Goal: Transaction & Acquisition: Purchase product/service

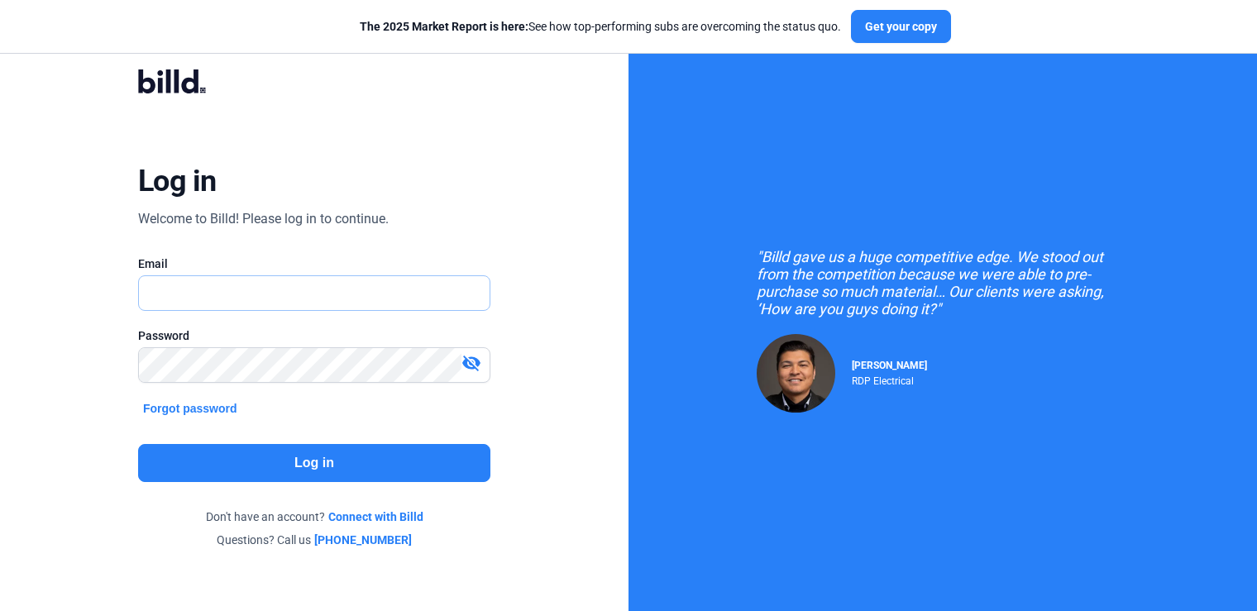
type input "[PERSON_NAME][EMAIL_ADDRESS][DOMAIN_NAME]"
click at [268, 457] on button "Log in" at bounding box center [314, 463] width 352 height 38
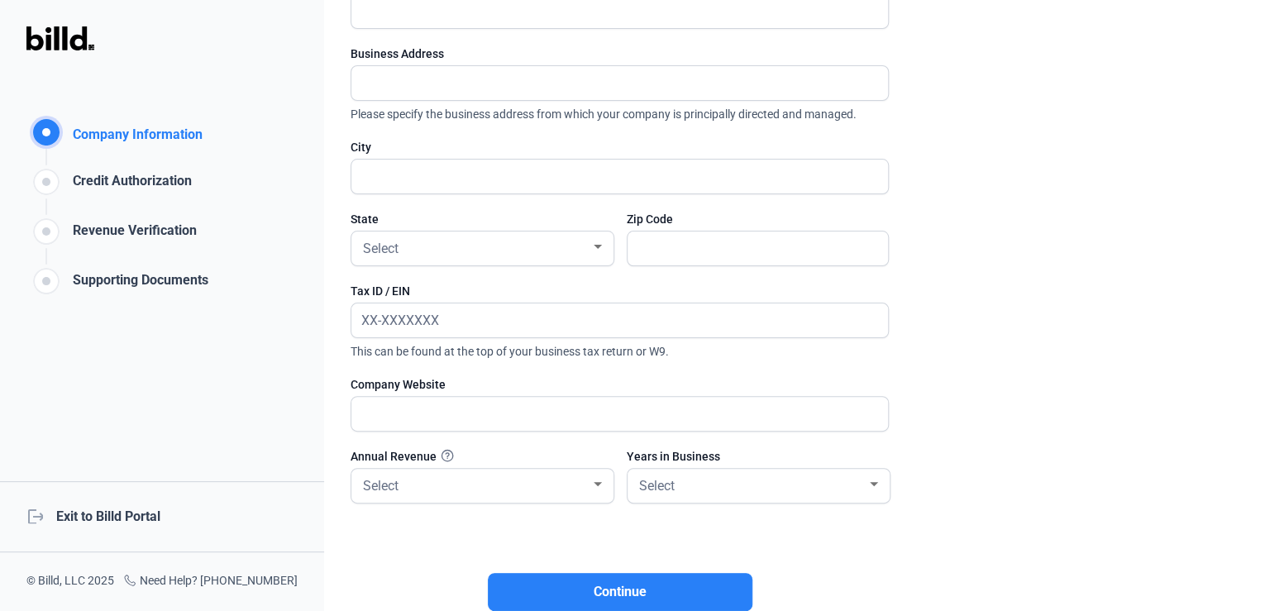
scroll to position [291, 0]
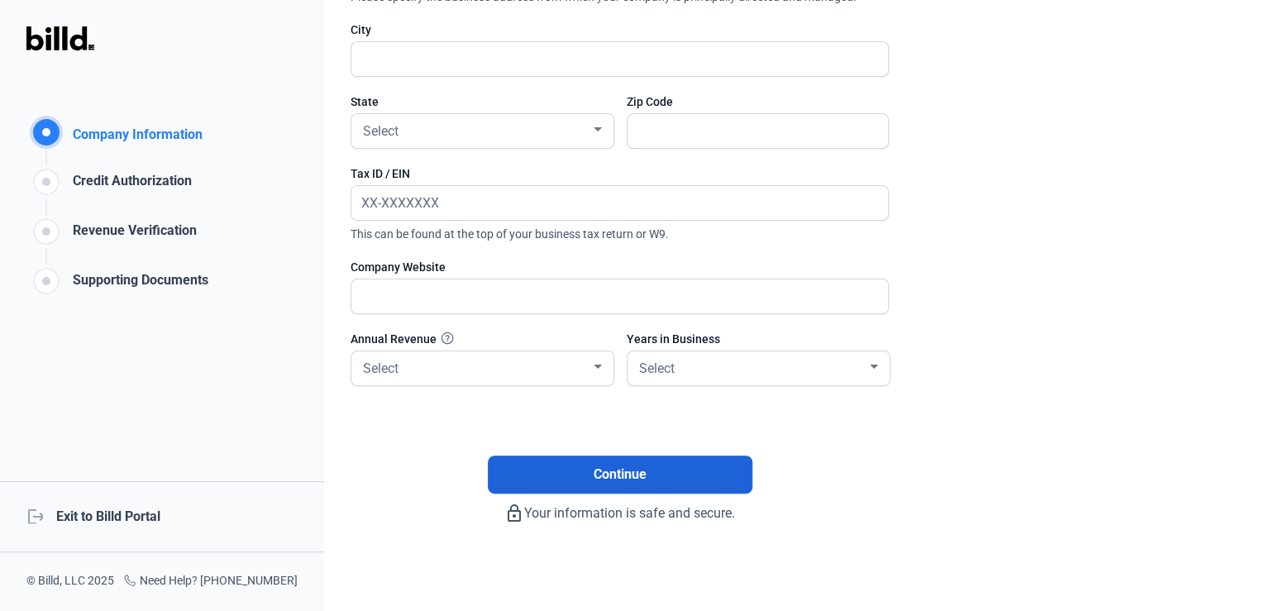
click at [595, 471] on span "Continue" at bounding box center [620, 475] width 53 height 20
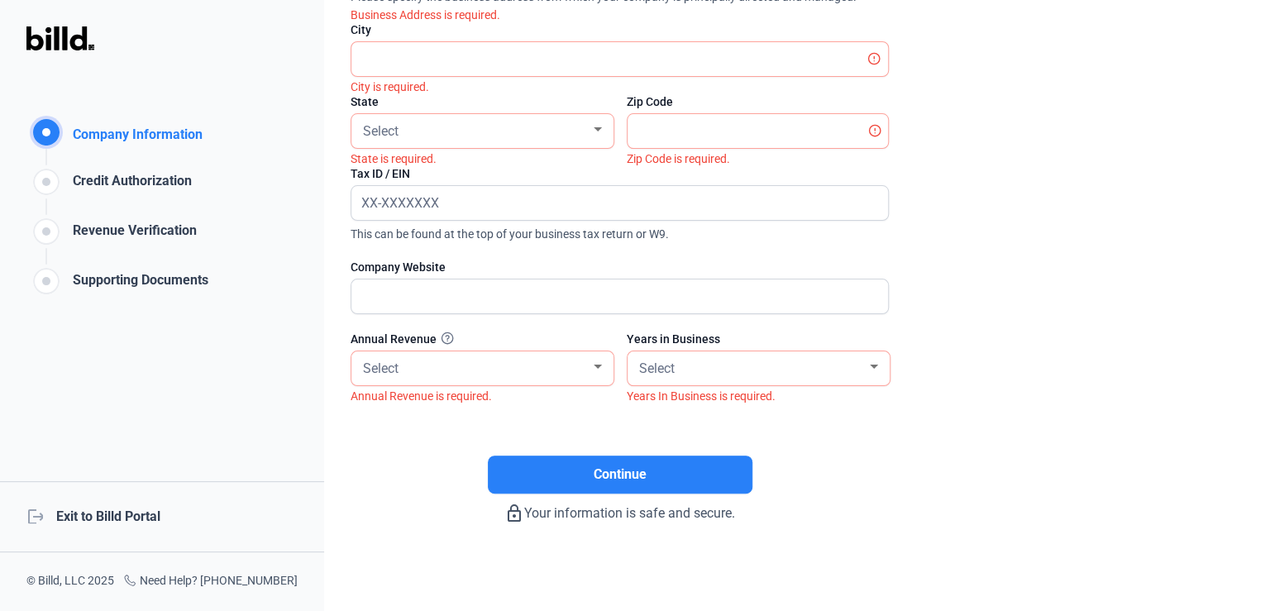
click at [108, 517] on div "logout Exit to Billd Portal" at bounding box center [162, 516] width 324 height 71
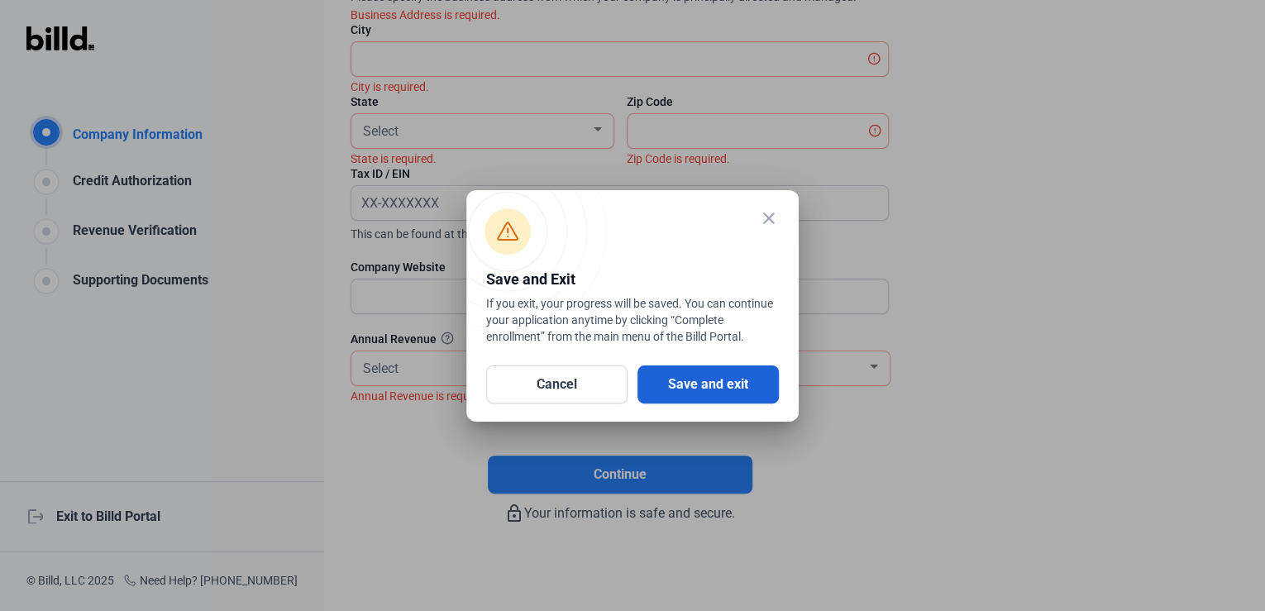
click at [696, 395] on button "Save and exit" at bounding box center [708, 385] width 141 height 38
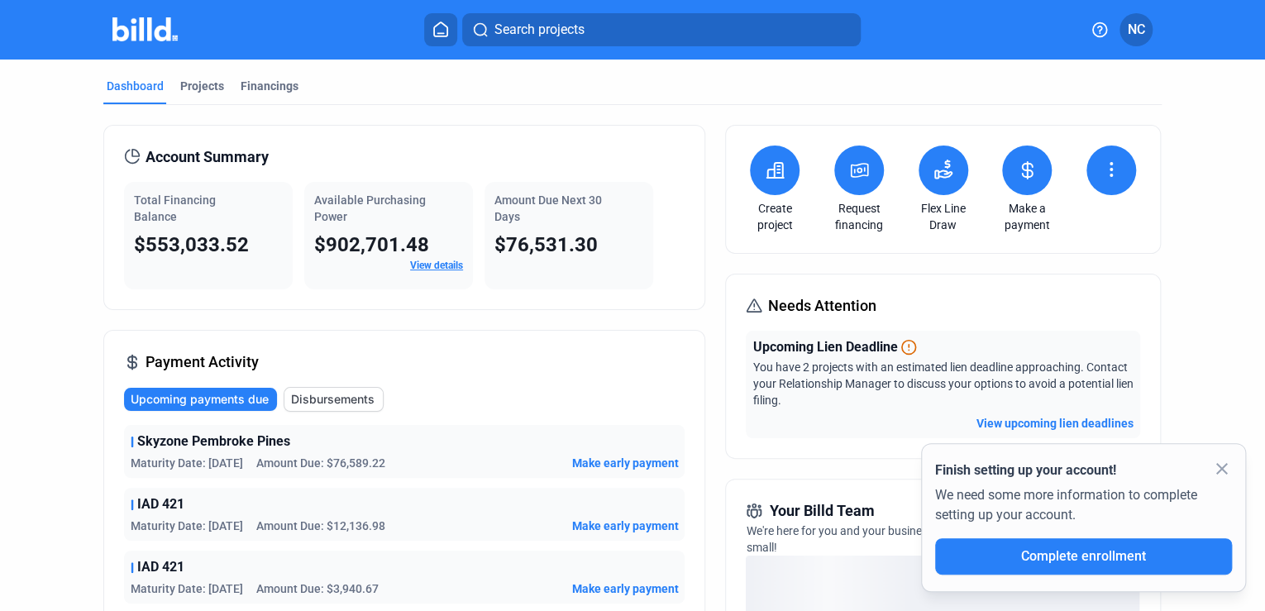
click at [784, 172] on button at bounding box center [775, 171] width 50 height 50
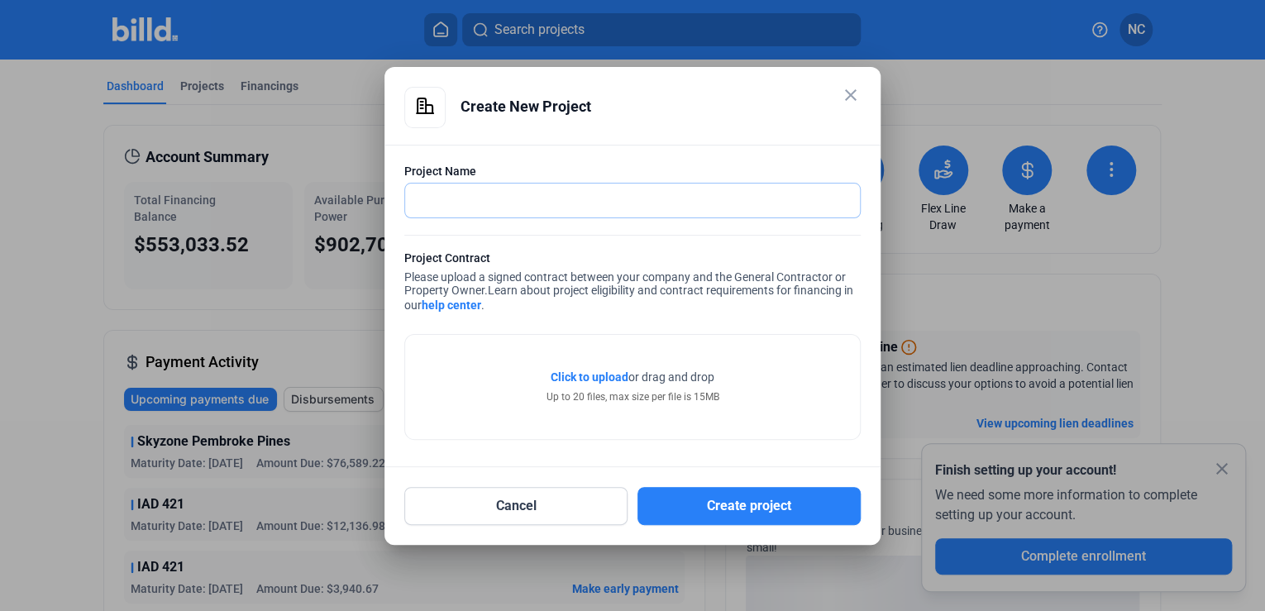
click at [504, 202] on input "text" at bounding box center [623, 201] width 437 height 34
click at [342, 33] on div at bounding box center [632, 305] width 1265 height 611
click at [473, 200] on input "text" at bounding box center [632, 201] width 455 height 34
click at [466, 201] on input "text" at bounding box center [623, 201] width 437 height 34
type input "Canton Car Wash-[GEOGRAPHIC_DATA]"
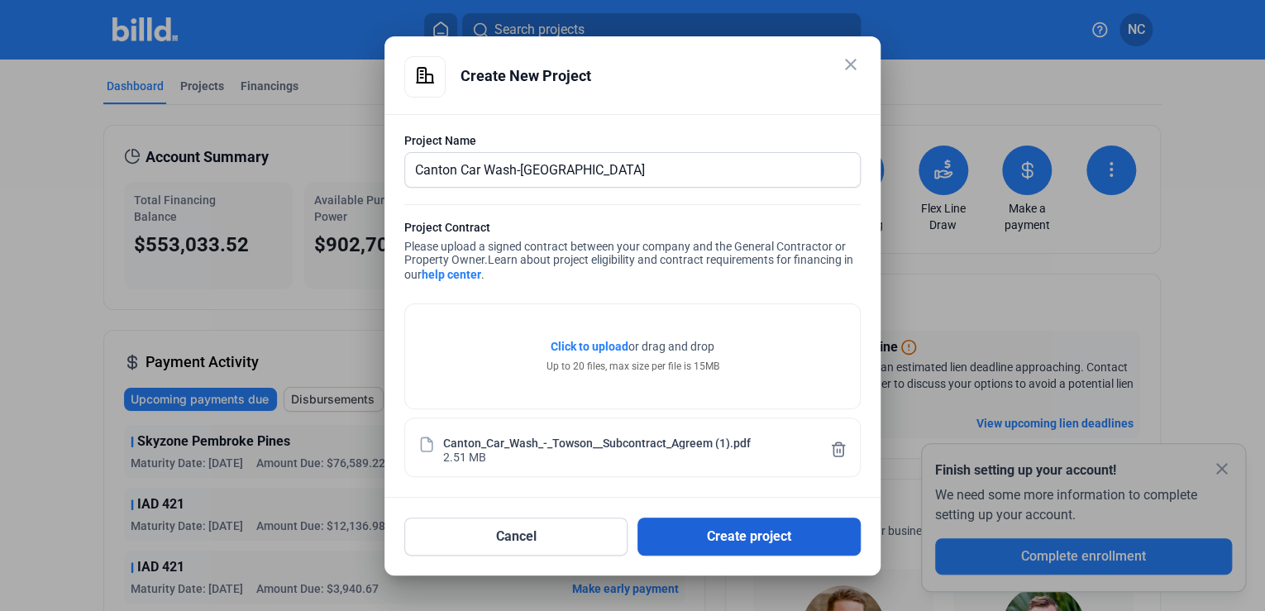
click at [736, 532] on button "Create project" at bounding box center [749, 537] width 223 height 38
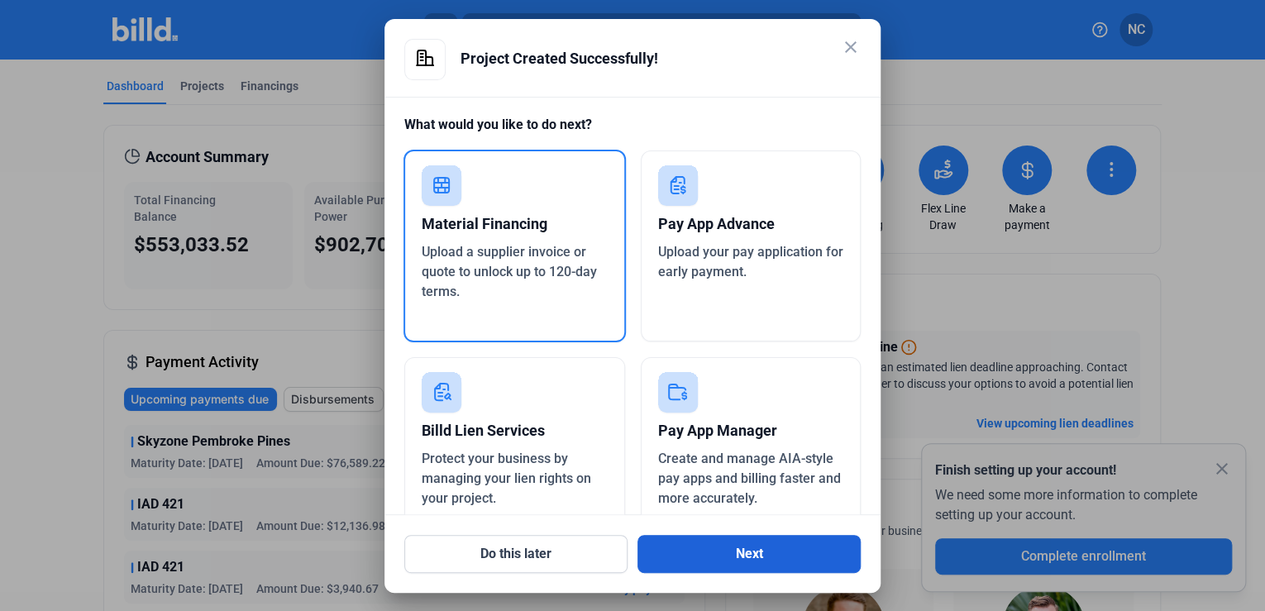
click at [698, 560] on button "Next" at bounding box center [749, 554] width 223 height 38
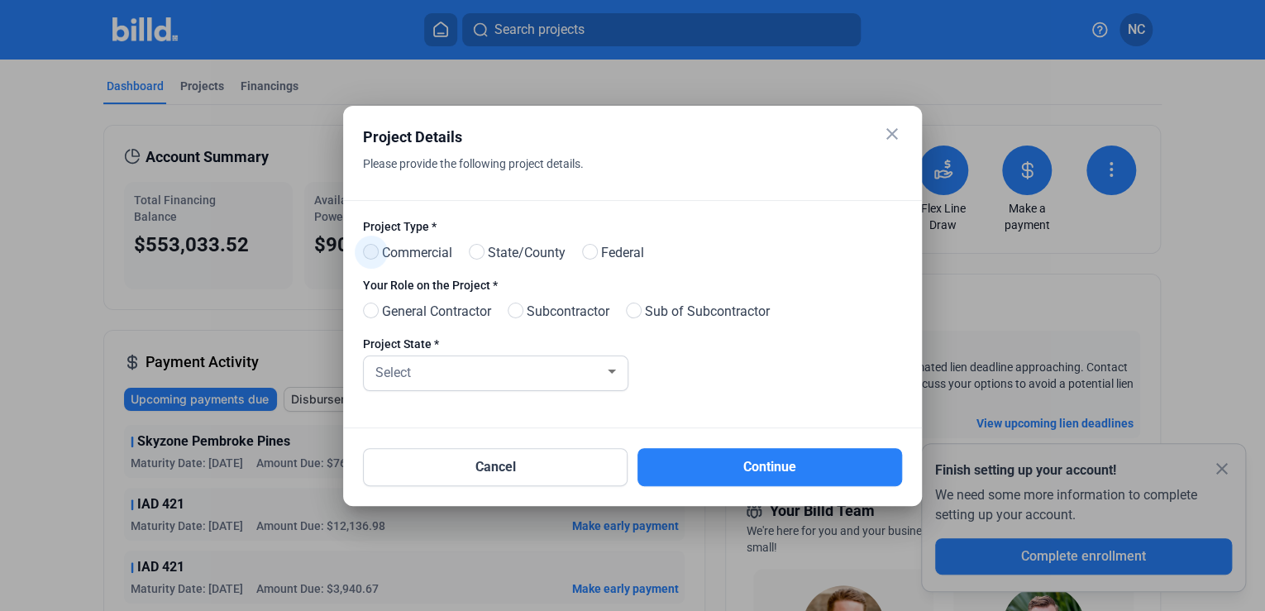
click at [374, 251] on span at bounding box center [371, 252] width 16 height 16
click at [374, 251] on input "Commercial" at bounding box center [369, 252] width 12 height 12
radio input "true"
click at [372, 312] on span at bounding box center [371, 311] width 16 height 16
click at [372, 312] on input "General Contractor" at bounding box center [369, 311] width 12 height 12
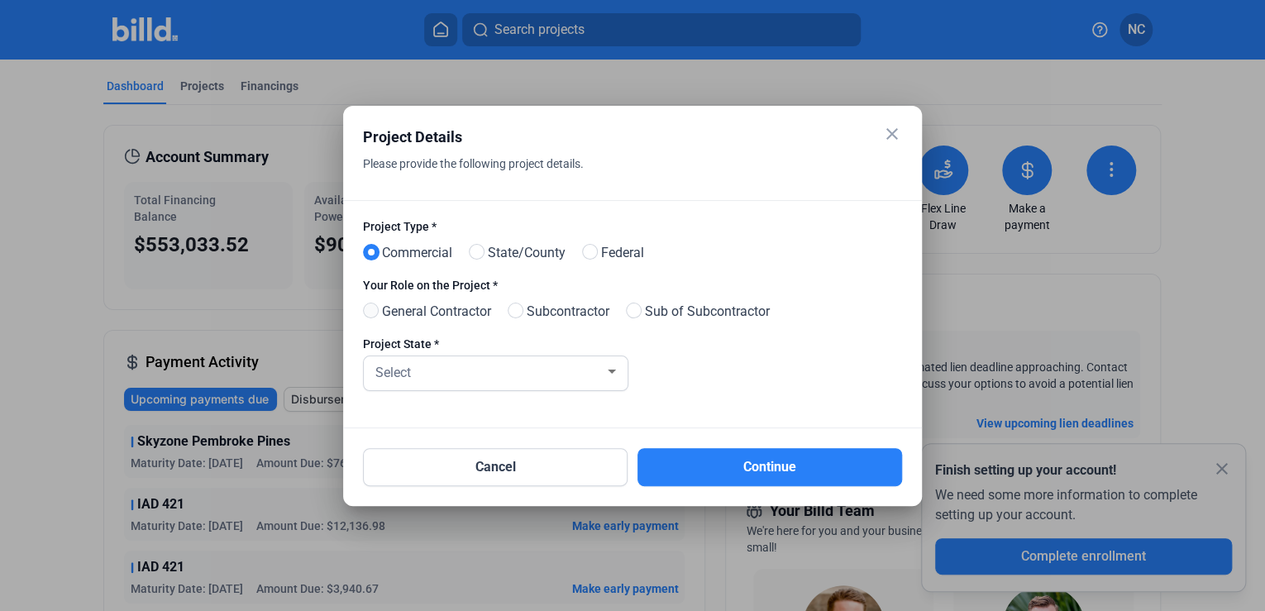
radio input "true"
click at [502, 367] on div "Select" at bounding box center [488, 371] width 232 height 23
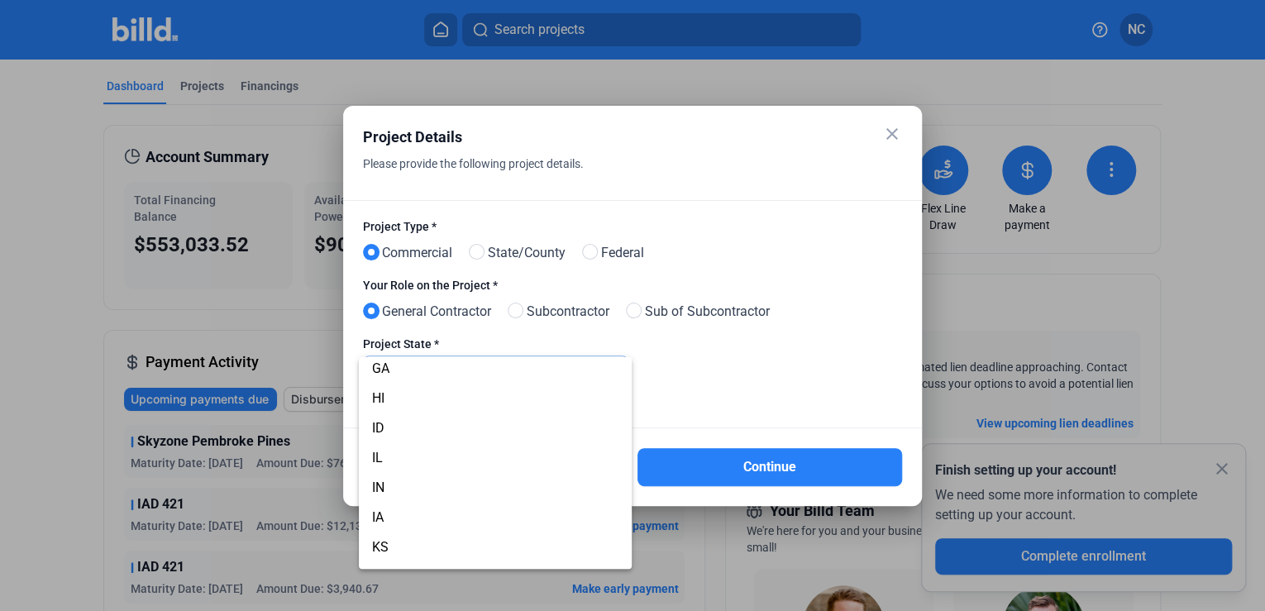
scroll to position [463, 0]
click at [408, 496] on span "MD" at bounding box center [495, 505] width 247 height 30
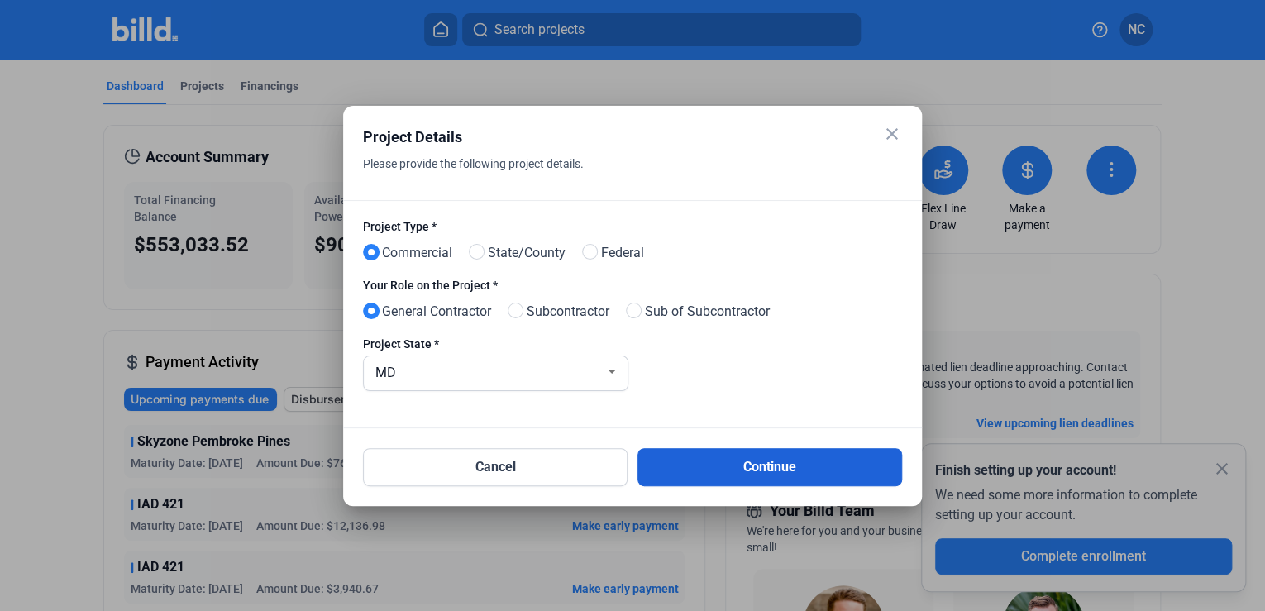
click at [685, 463] on button "Continue" at bounding box center [770, 467] width 265 height 38
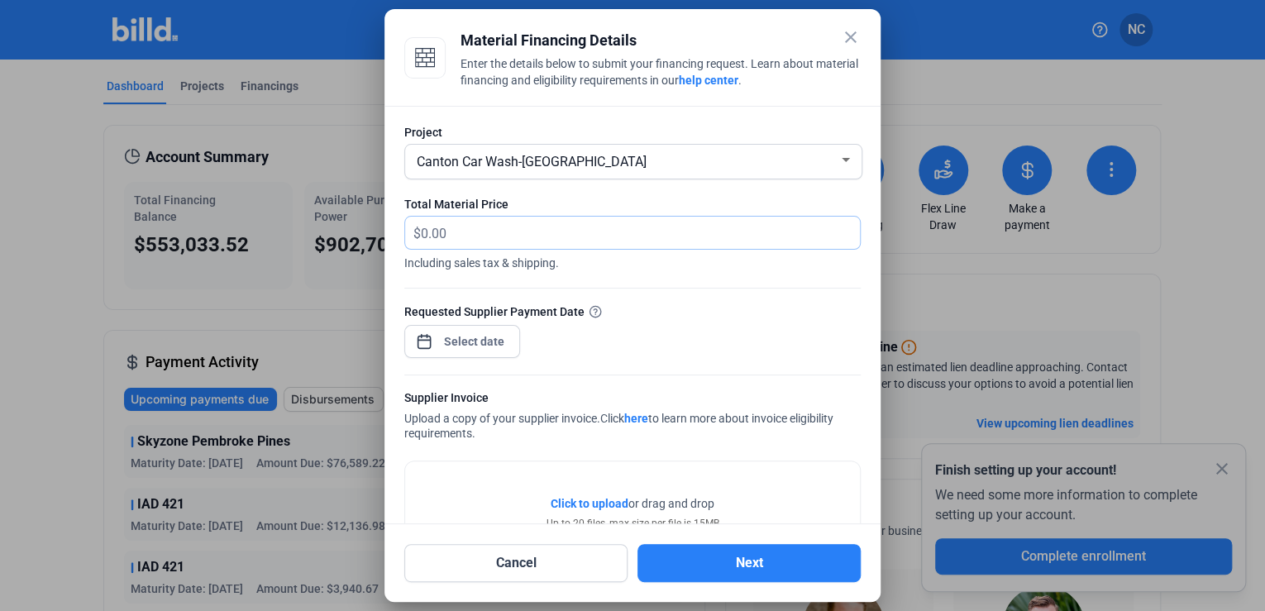
click at [463, 226] on input "text" at bounding box center [631, 233] width 420 height 32
click at [471, 232] on input "text" at bounding box center [631, 233] width 420 height 32
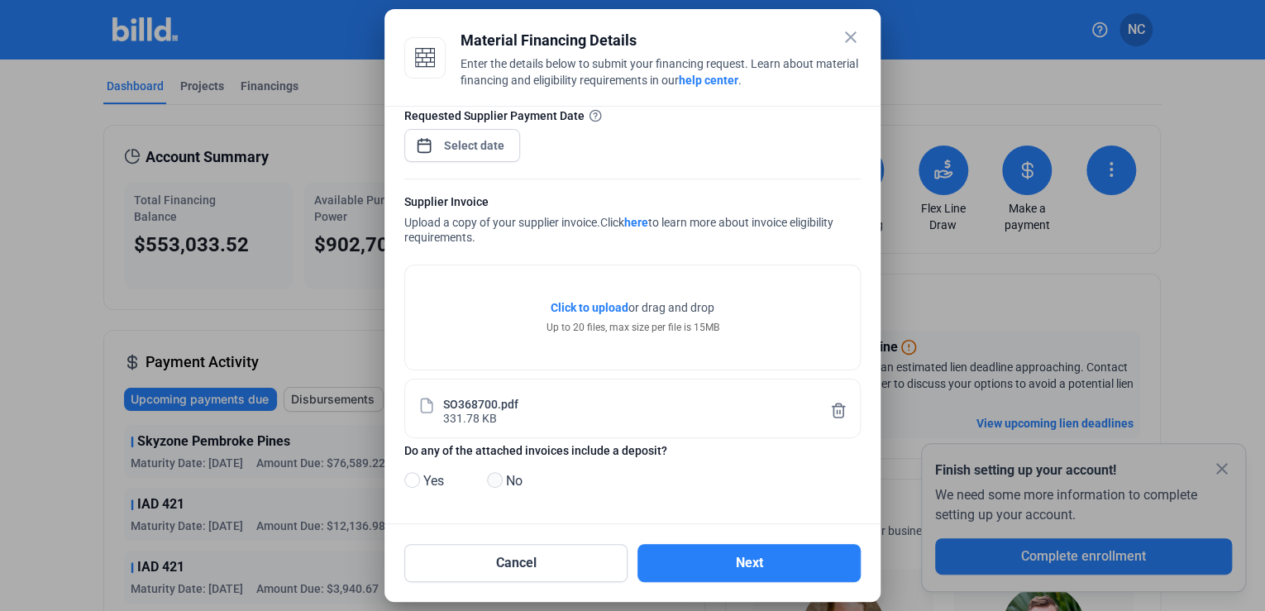
type input "8,957.20"
click at [493, 476] on span at bounding box center [495, 480] width 16 height 16
click at [493, 476] on input "No" at bounding box center [493, 481] width 12 height 12
radio input "true"
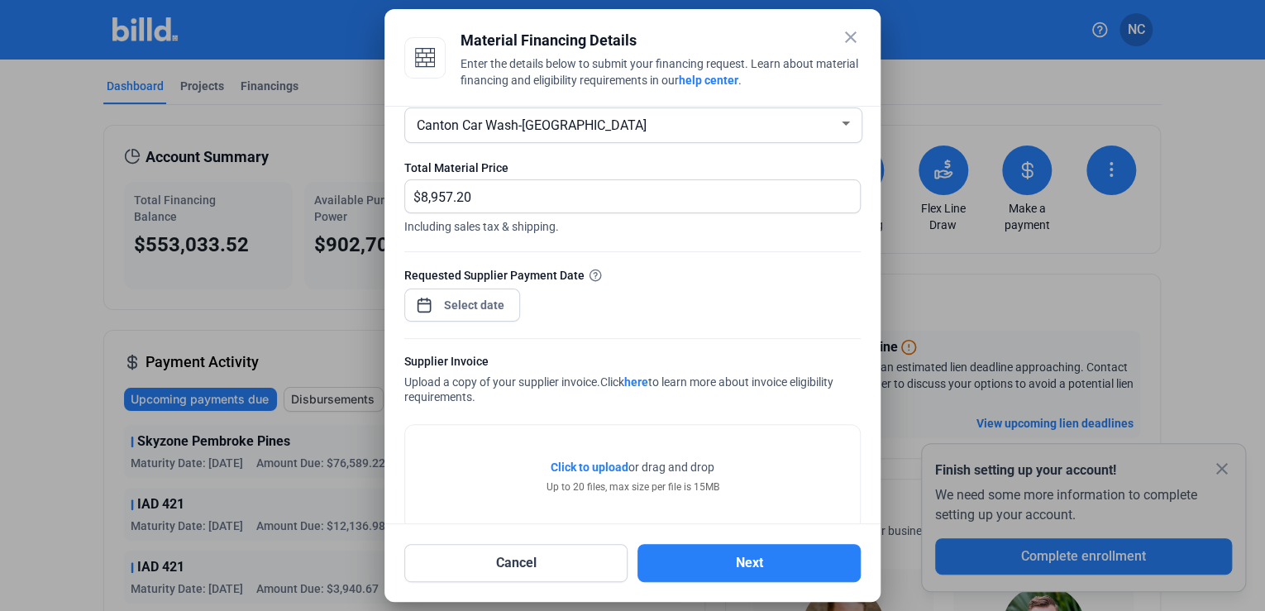
scroll to position [0, 0]
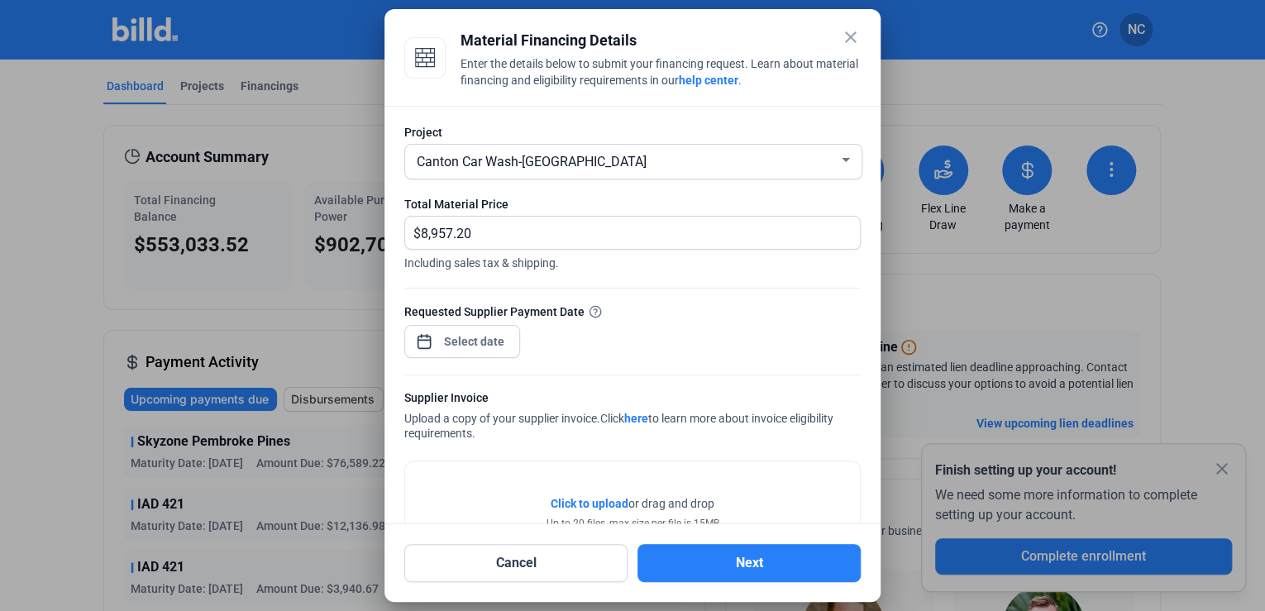
click at [476, 339] on div "close Material Financing Details Enter the details below to submit your financi…" at bounding box center [632, 305] width 1265 height 611
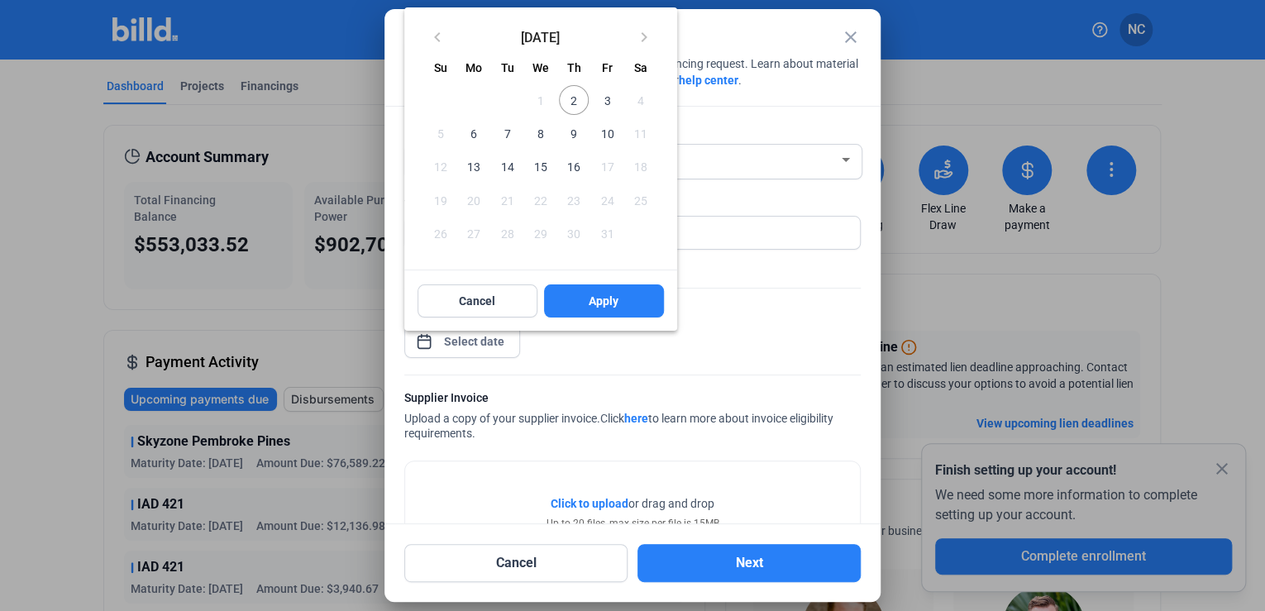
click at [581, 96] on span "2" at bounding box center [574, 100] width 30 height 30
click at [611, 297] on span "Apply" at bounding box center [604, 301] width 30 height 17
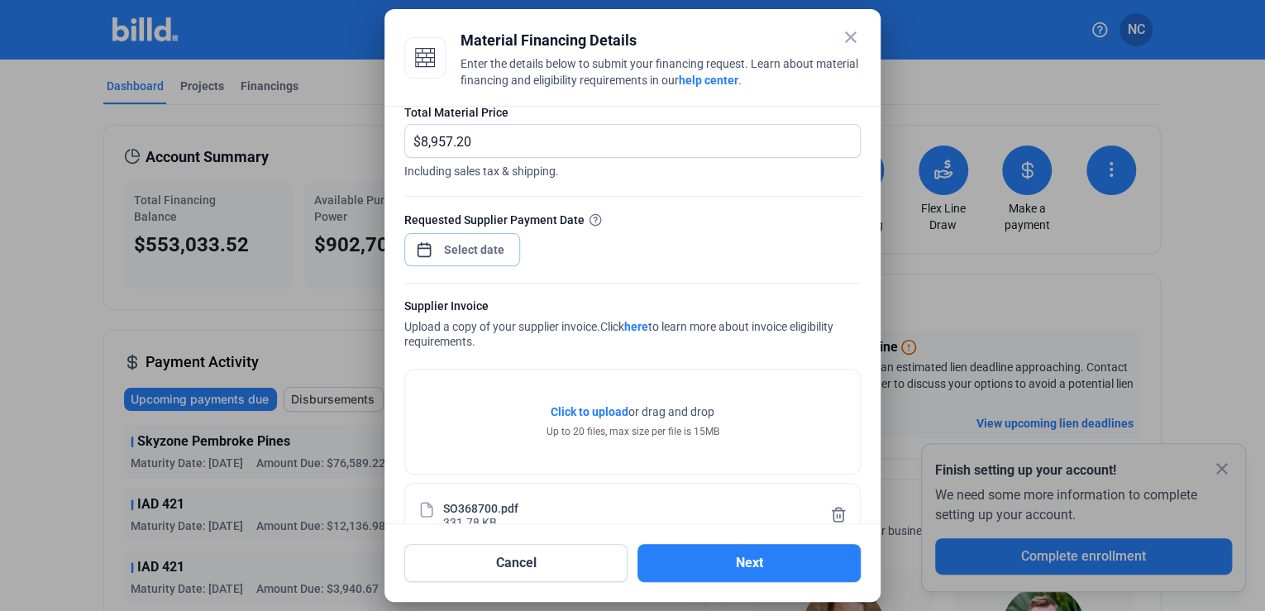
scroll to position [196, 0]
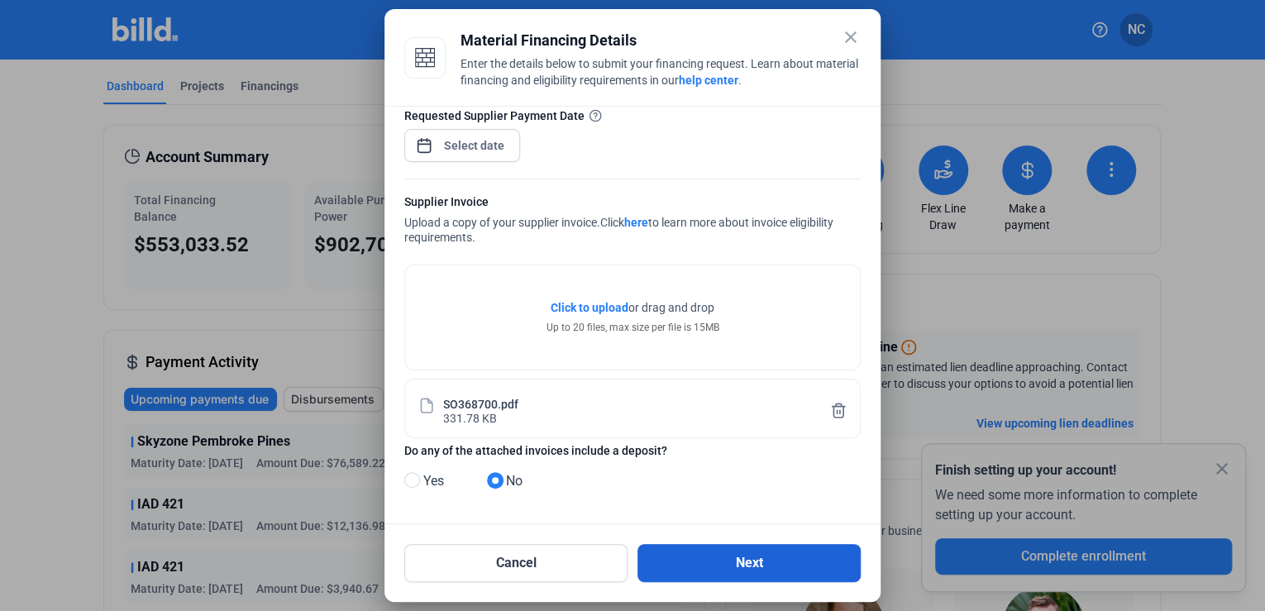
click at [667, 546] on button "Next" at bounding box center [749, 563] width 223 height 38
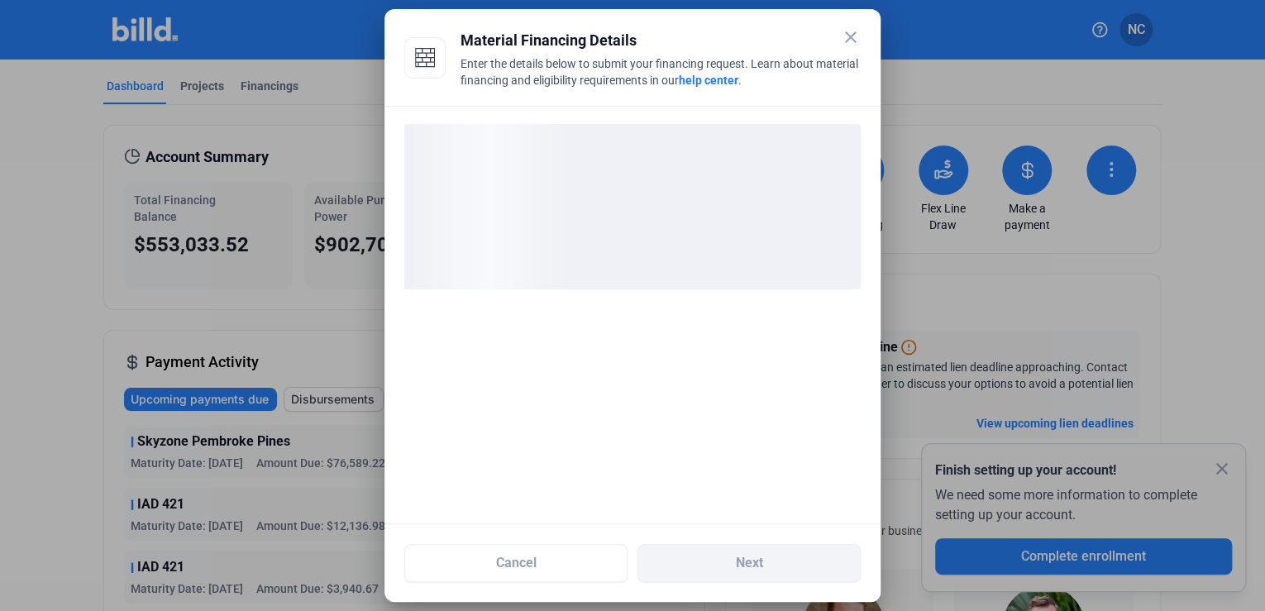
scroll to position [0, 0]
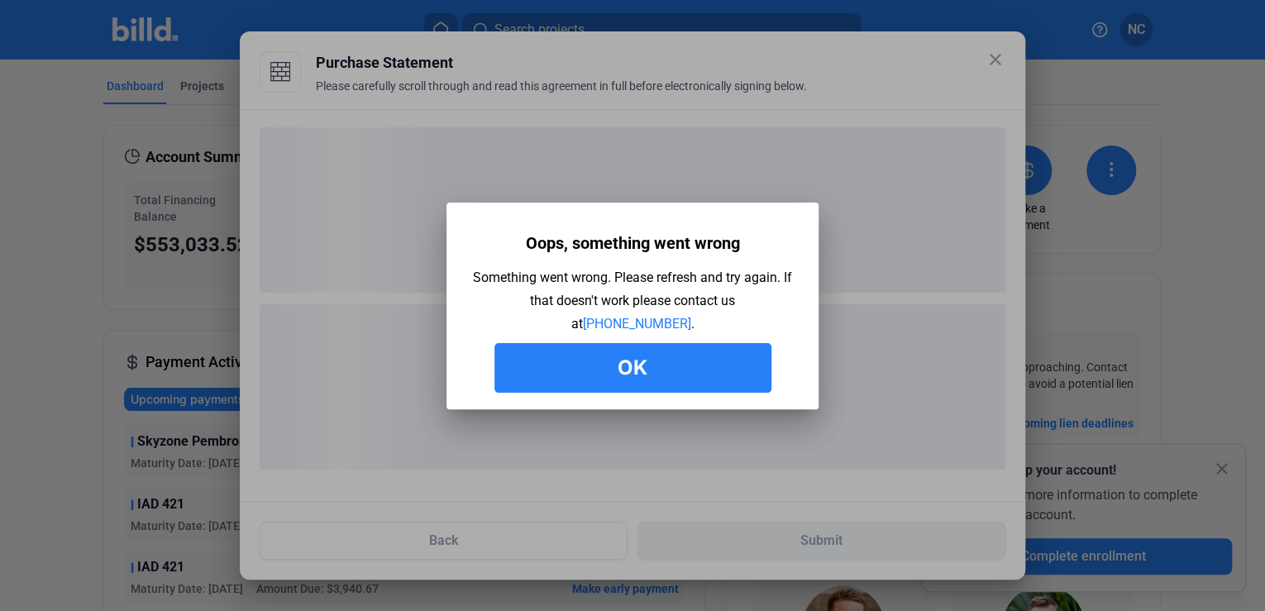
click at [597, 367] on button "Ok" at bounding box center [633, 368] width 277 height 50
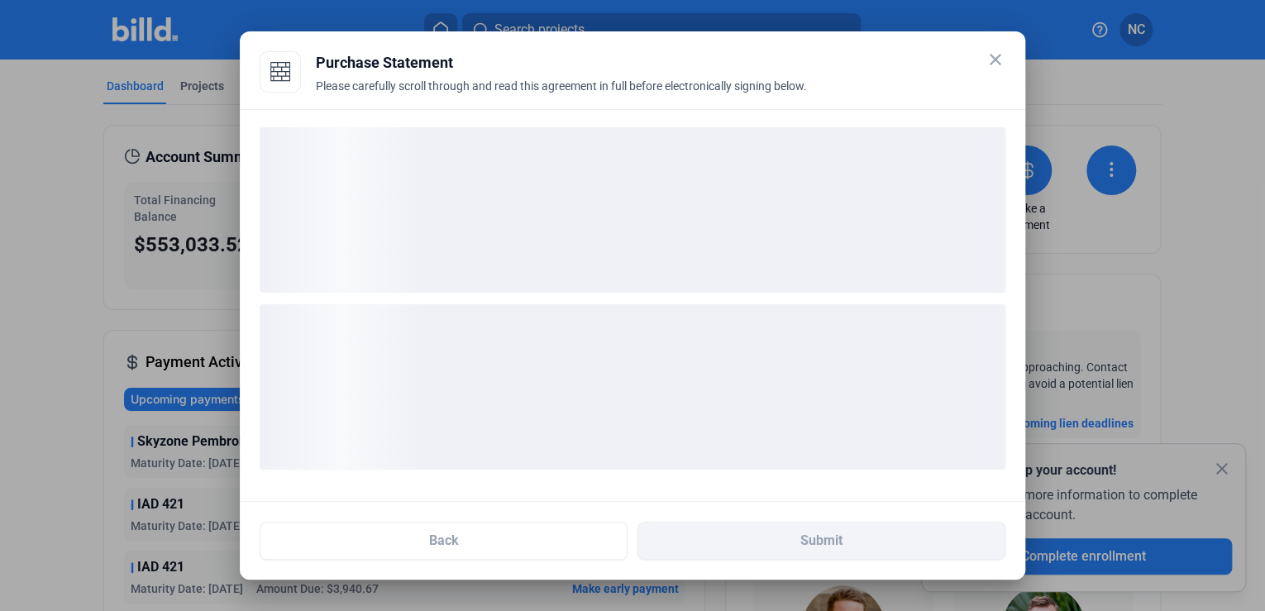
click at [986, 61] on mat-icon "close" at bounding box center [996, 60] width 20 height 20
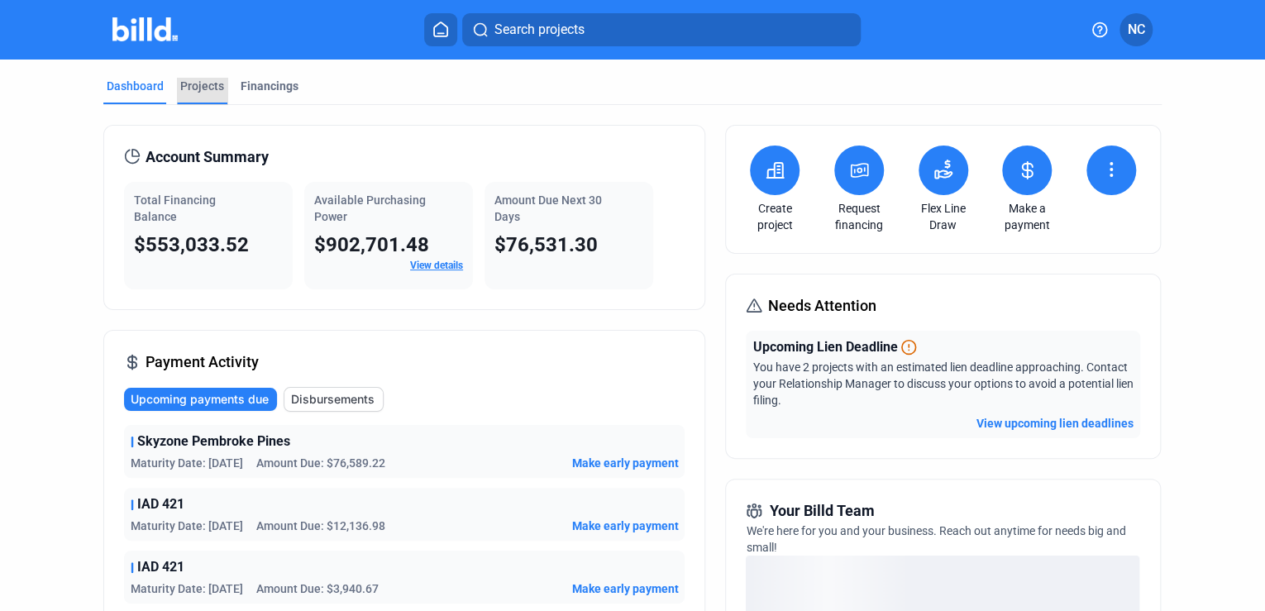
click at [208, 88] on div "Projects" at bounding box center [202, 86] width 44 height 17
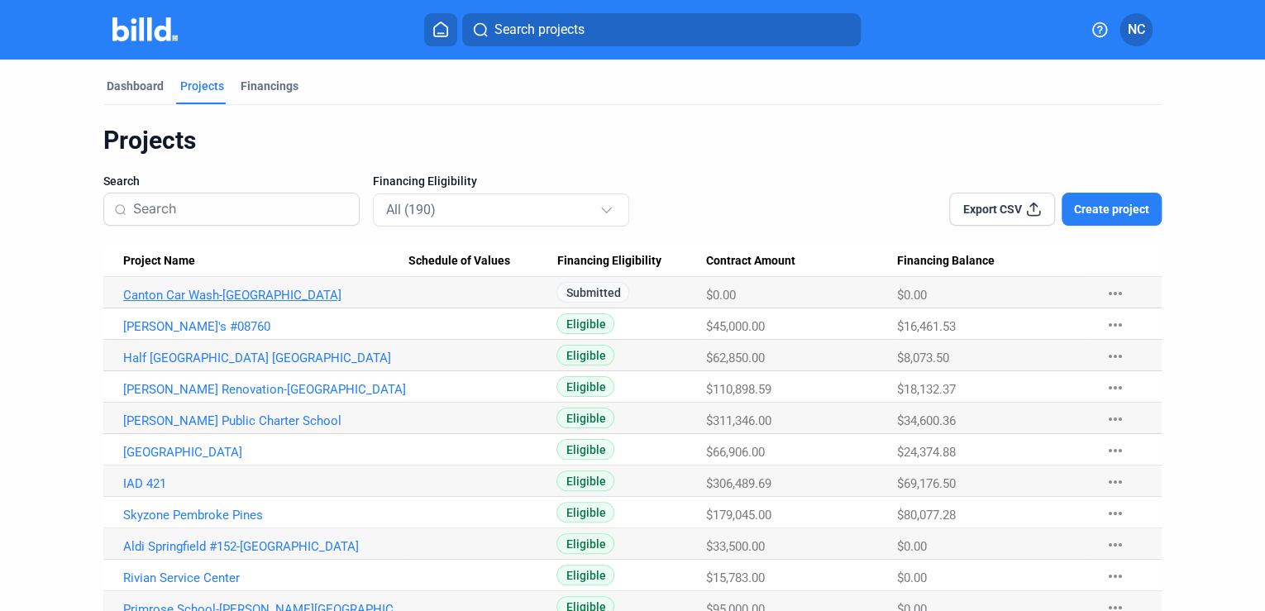
click at [246, 291] on link "Canton Car Wash-[GEOGRAPHIC_DATA]" at bounding box center [265, 295] width 285 height 15
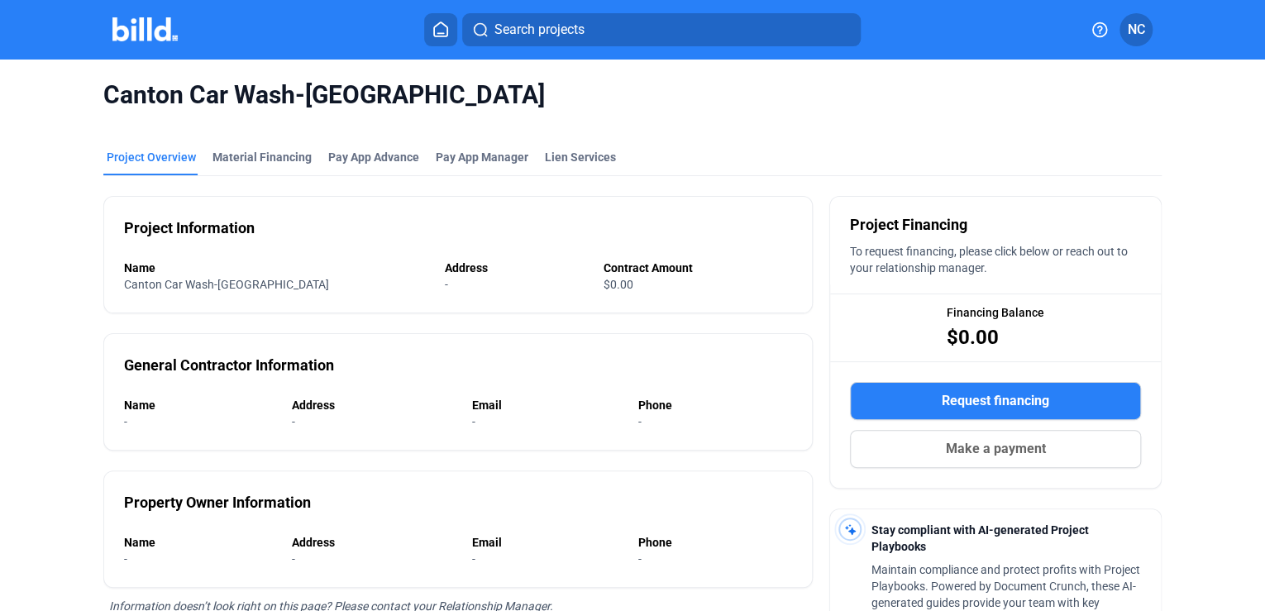
click at [990, 400] on span "Request financing" at bounding box center [996, 401] width 108 height 20
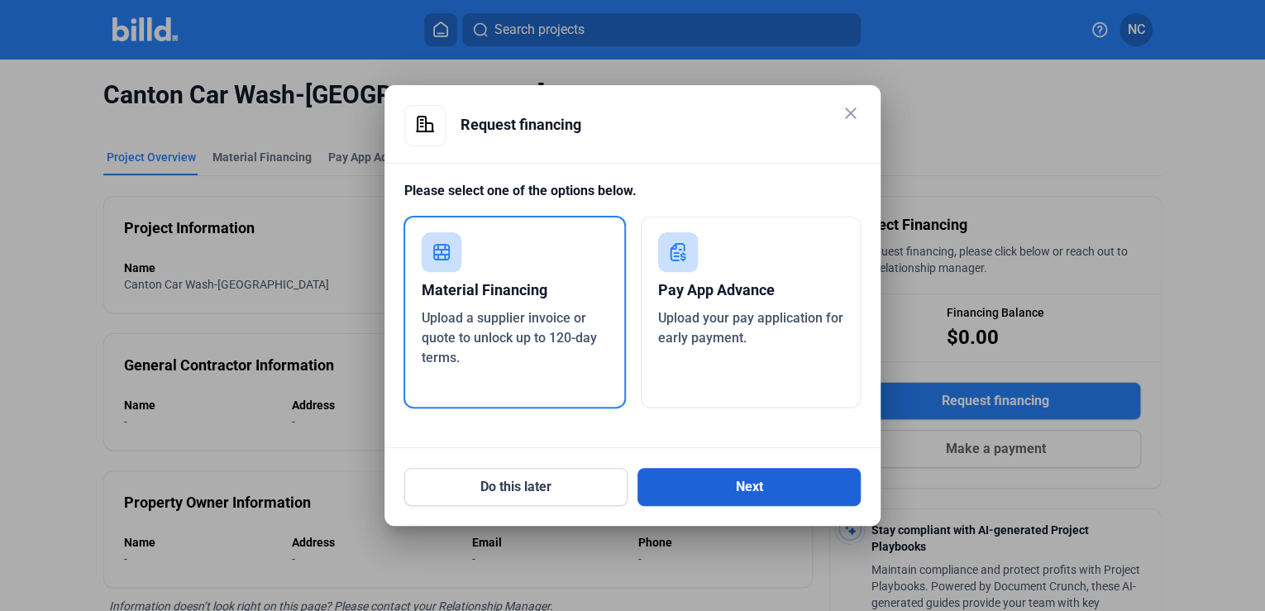
click at [731, 491] on button "Next" at bounding box center [749, 487] width 223 height 38
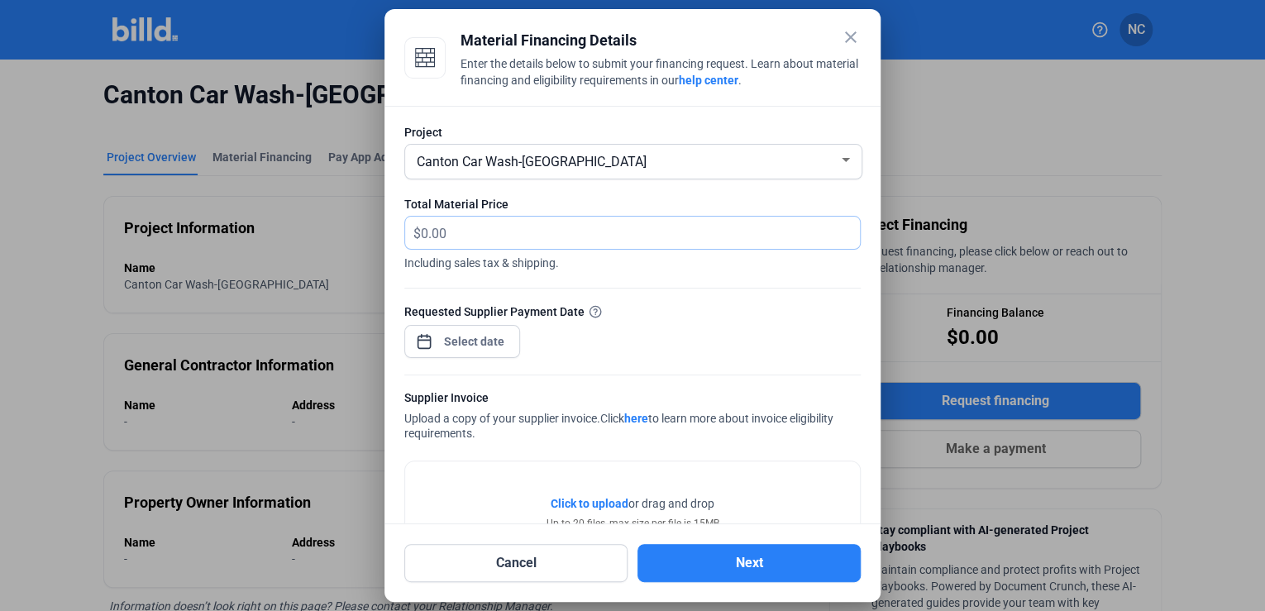
click at [480, 234] on input "text" at bounding box center [631, 233] width 420 height 32
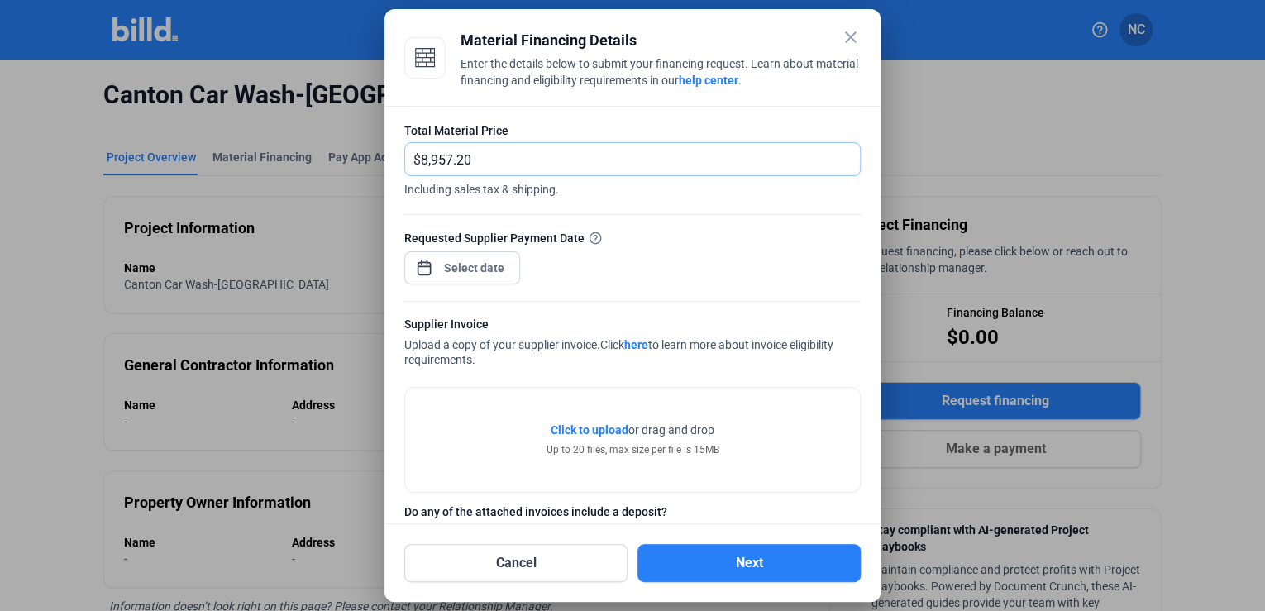
scroll to position [135, 0]
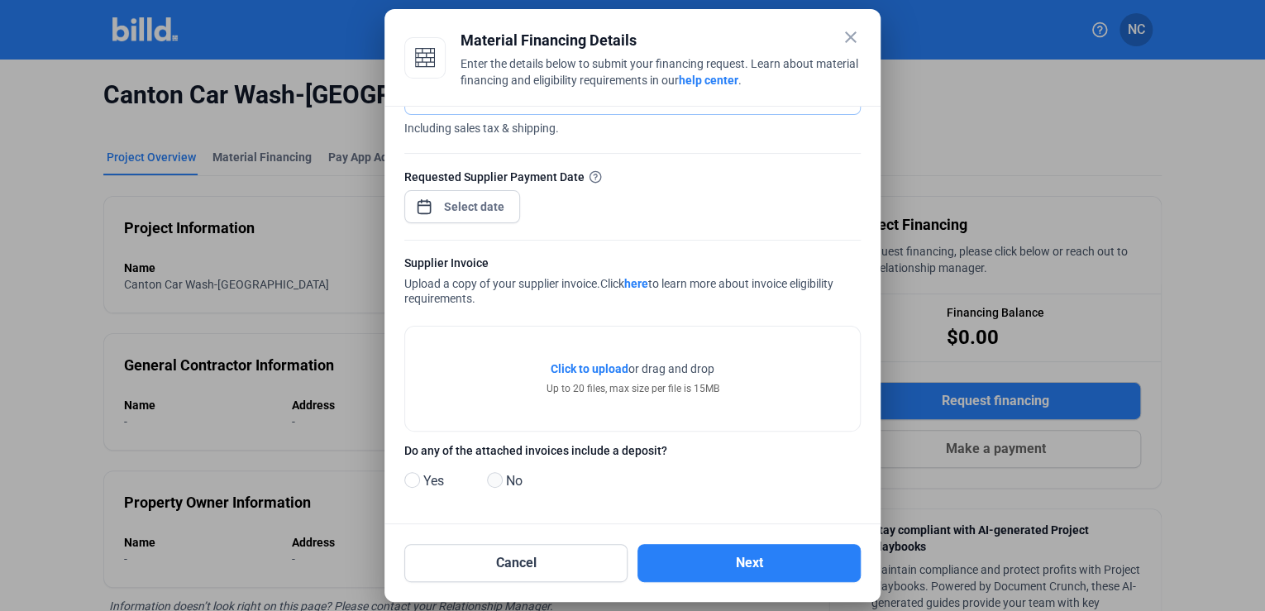
type input "8,957.20"
click at [493, 480] on span at bounding box center [495, 480] width 16 height 16
click at [493, 480] on input "No" at bounding box center [493, 481] width 12 height 12
radio input "true"
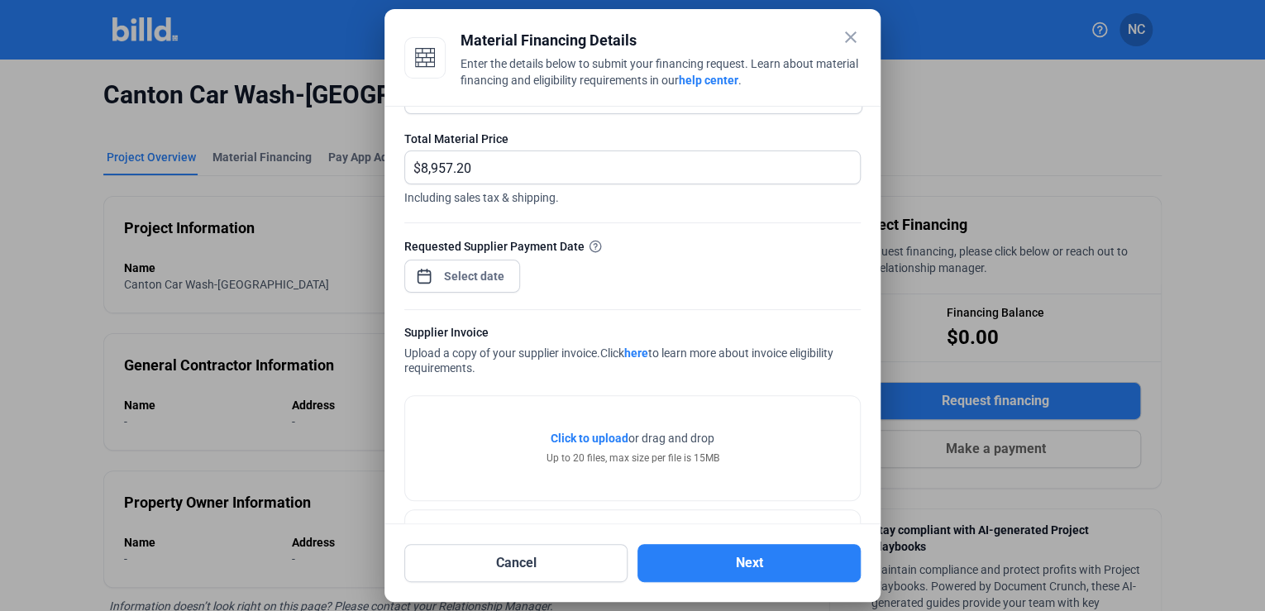
scroll to position [64, 0]
click at [500, 278] on div "close Material Financing Details Enter the details below to submit your financi…" at bounding box center [632, 305] width 1265 height 611
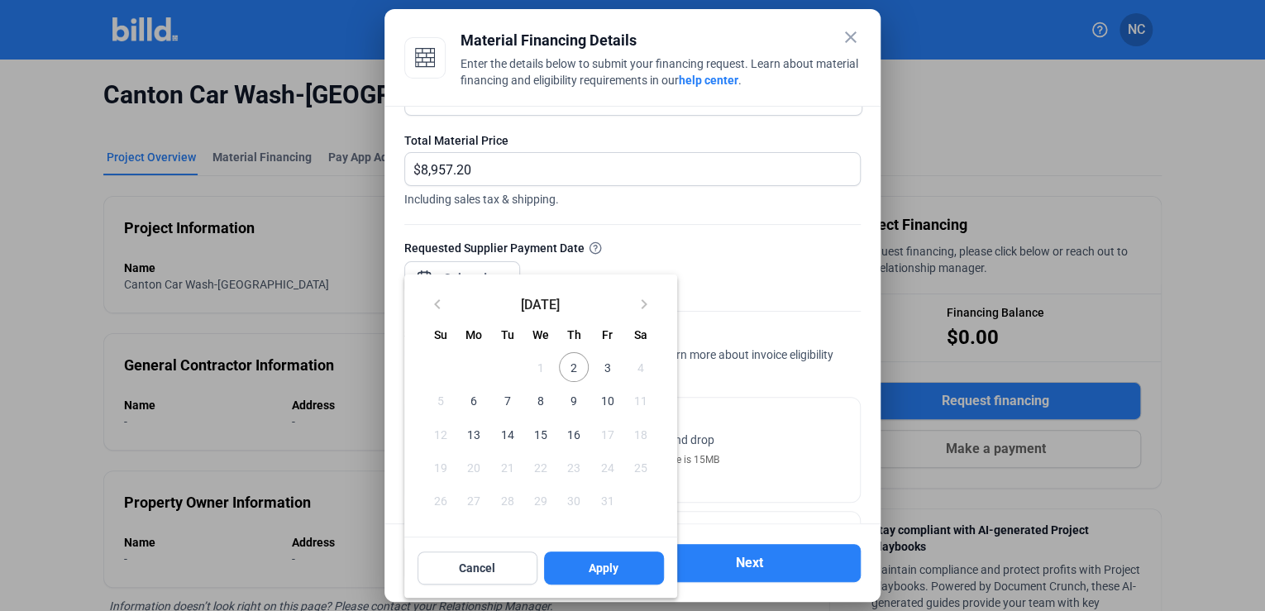
click at [604, 367] on span "3" at bounding box center [607, 367] width 30 height 30
click at [609, 564] on span "Apply" at bounding box center [604, 568] width 30 height 17
type input "Oct 03, 2025"
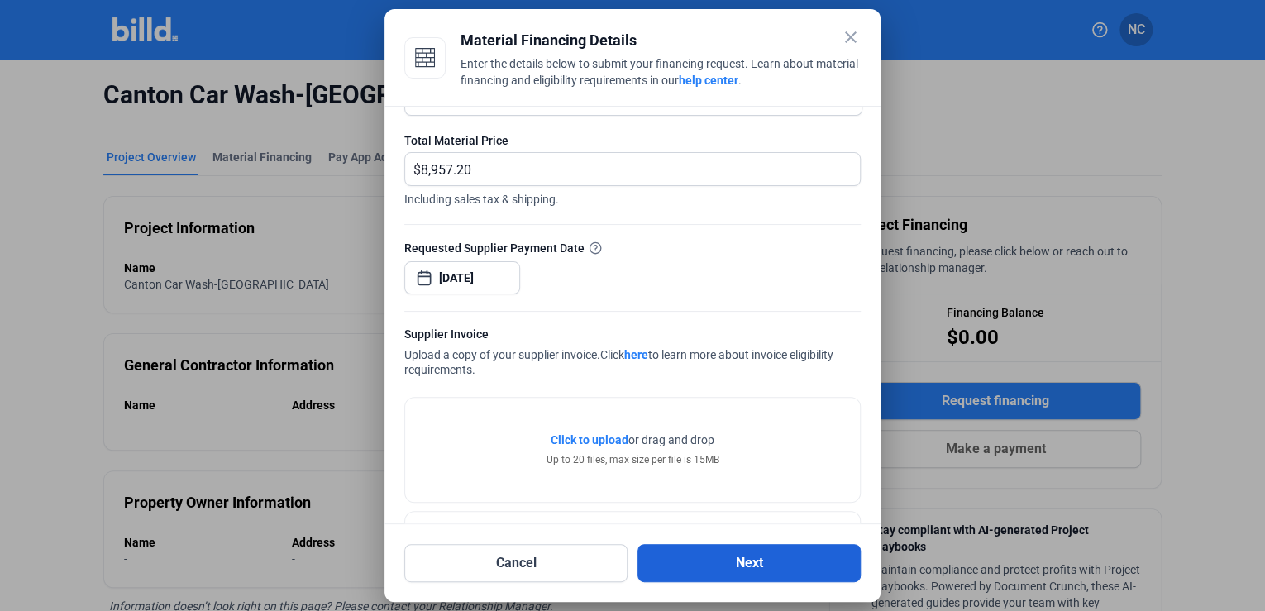
click at [715, 561] on button "Next" at bounding box center [749, 563] width 223 height 38
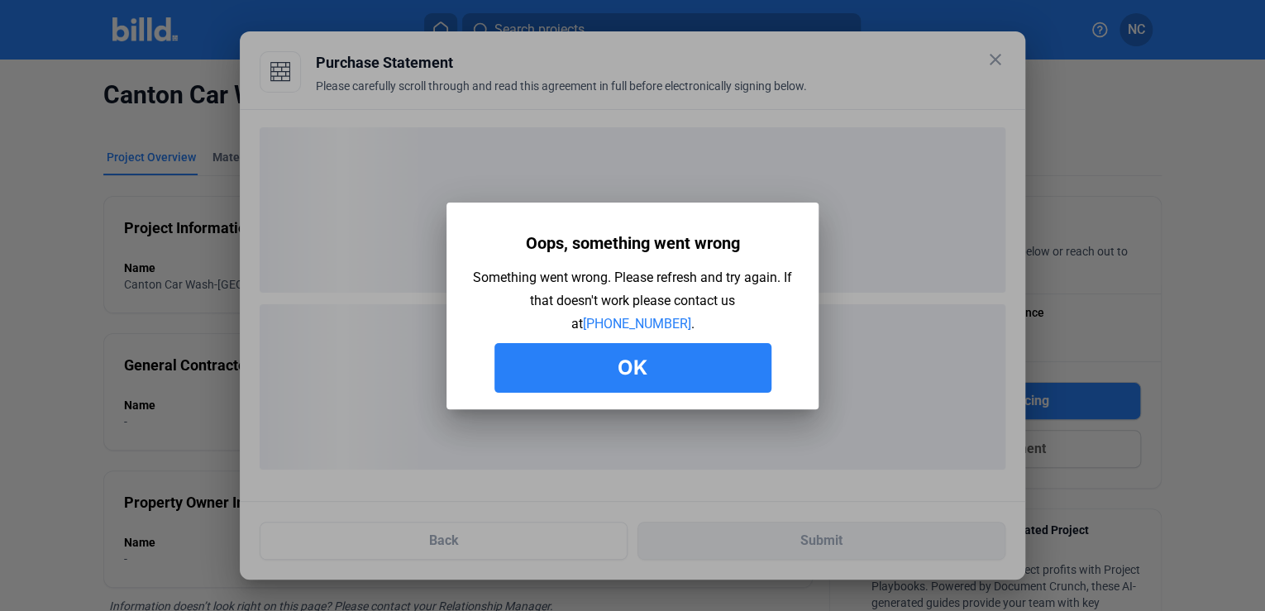
click at [628, 365] on button "Ok" at bounding box center [633, 368] width 277 height 50
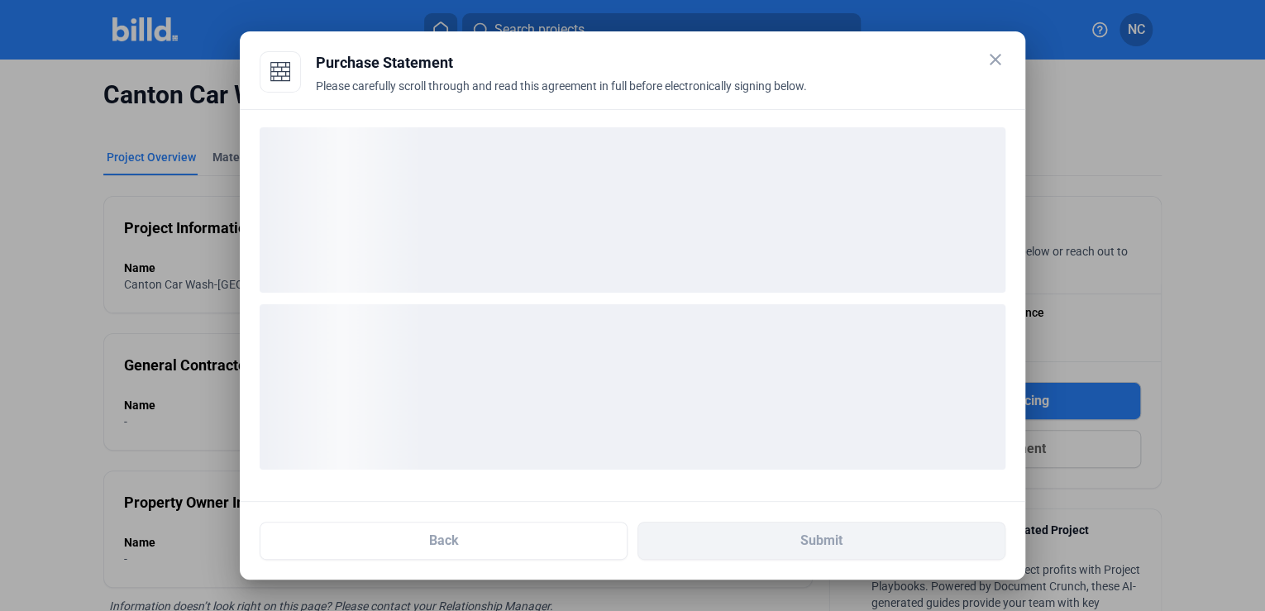
click at [1000, 63] on mat-icon "close" at bounding box center [996, 60] width 20 height 20
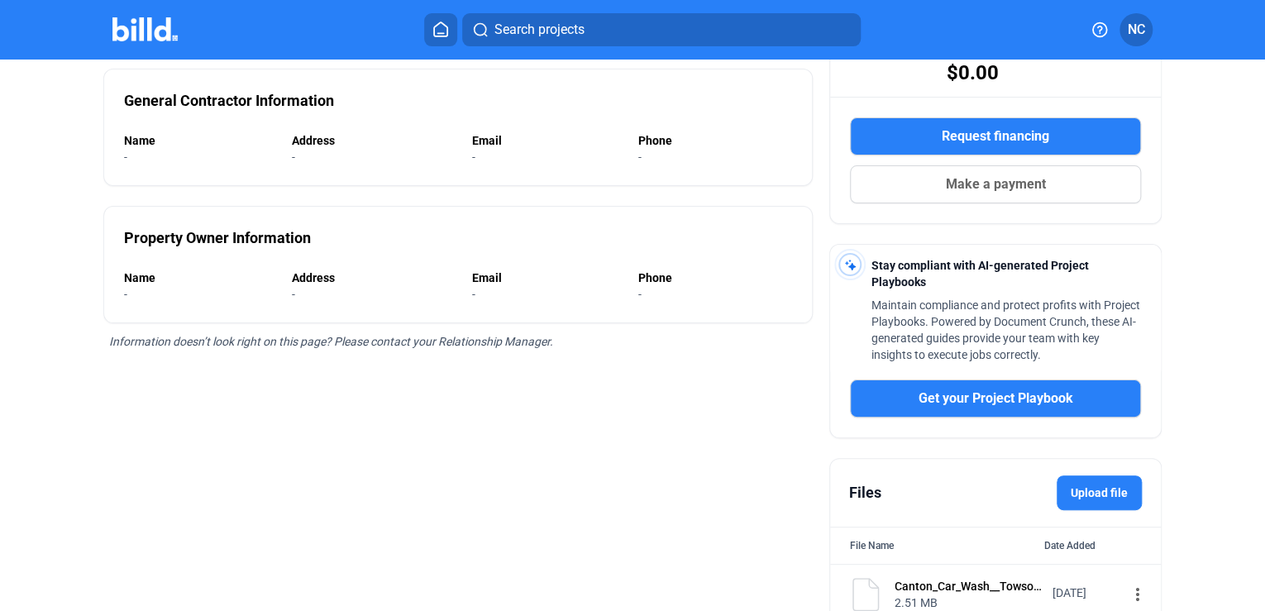
scroll to position [132, 0]
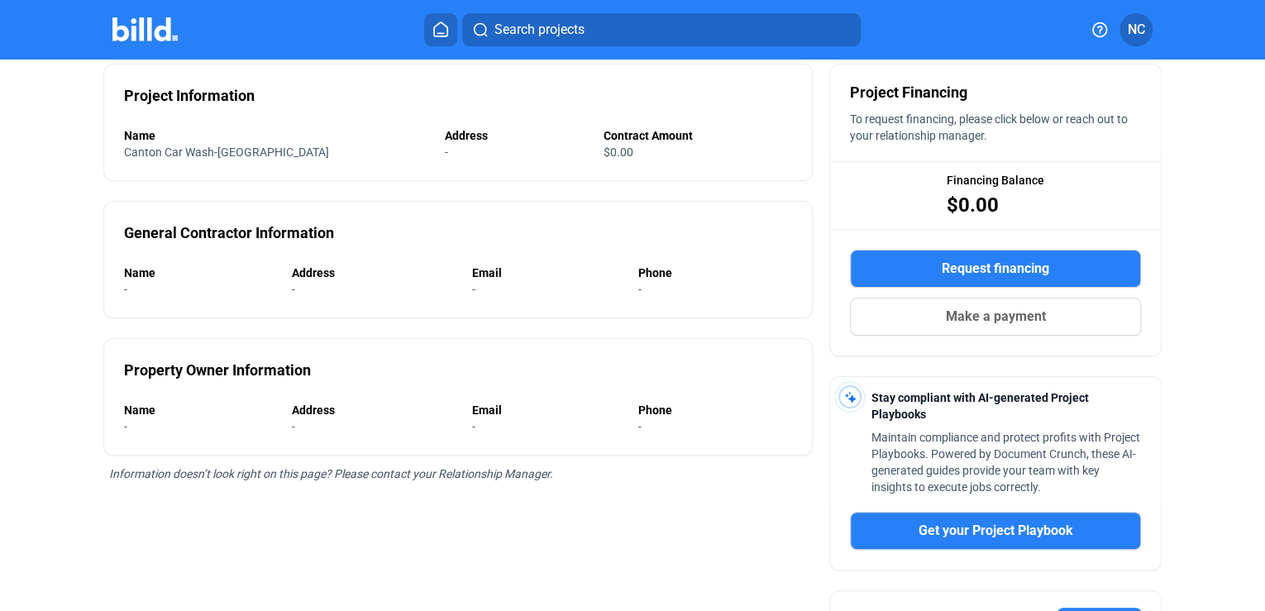
click at [985, 265] on span "Request financing" at bounding box center [996, 269] width 108 height 20
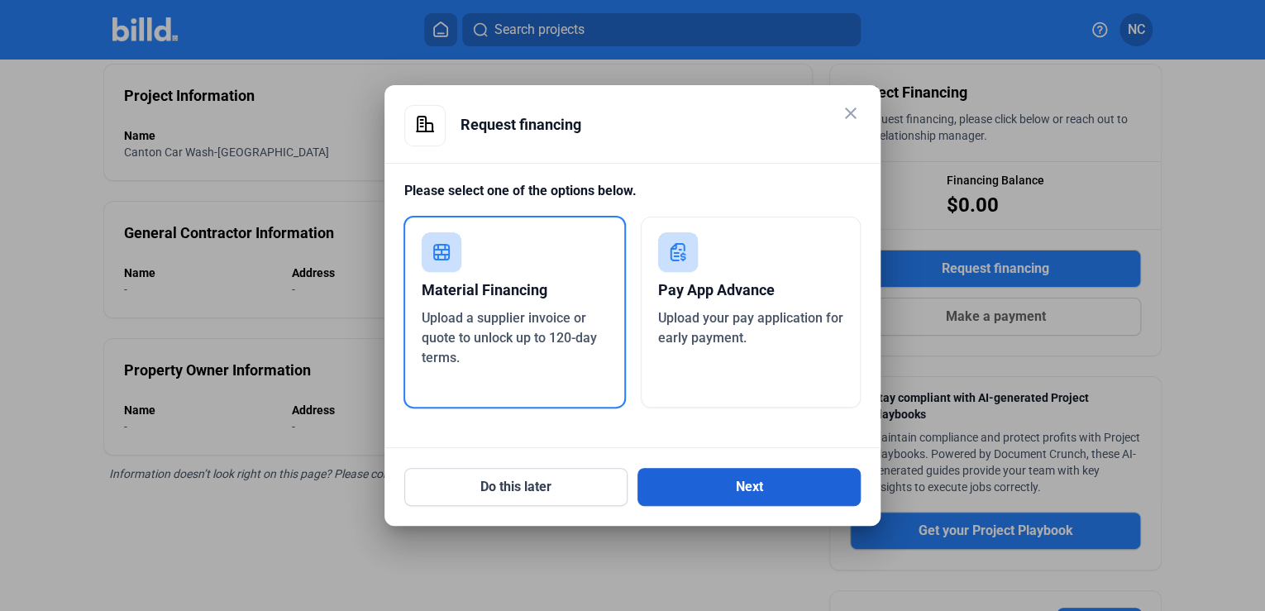
click at [738, 480] on button "Next" at bounding box center [749, 487] width 223 height 38
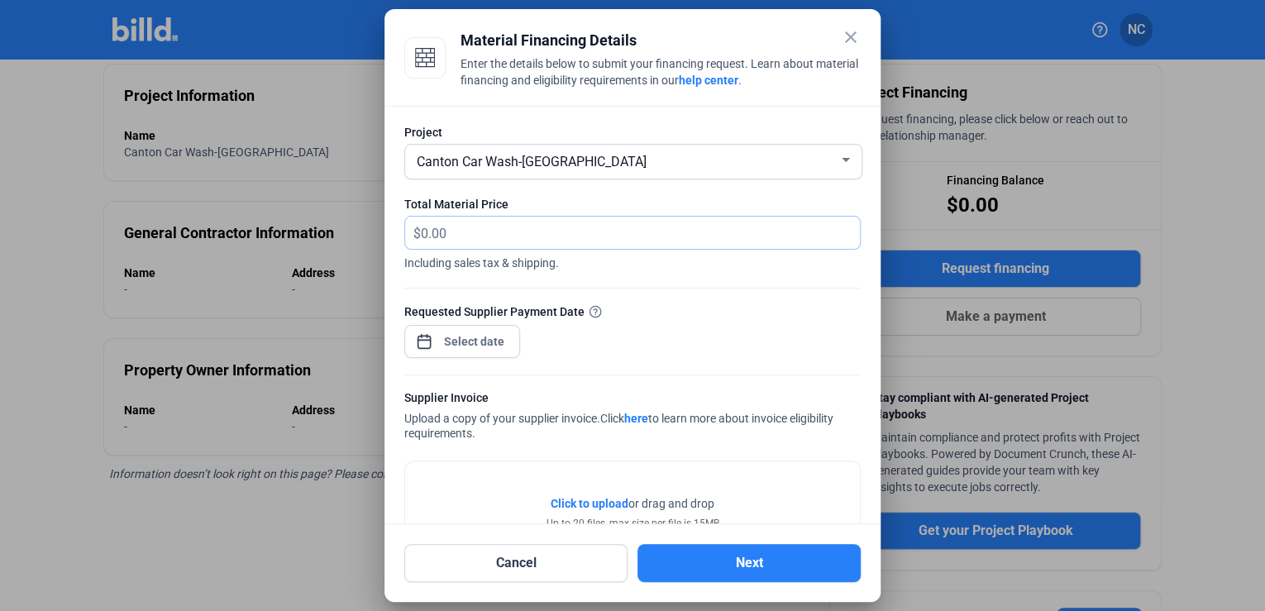
click at [476, 233] on input "text" at bounding box center [631, 233] width 420 height 32
type input "7,971.29"
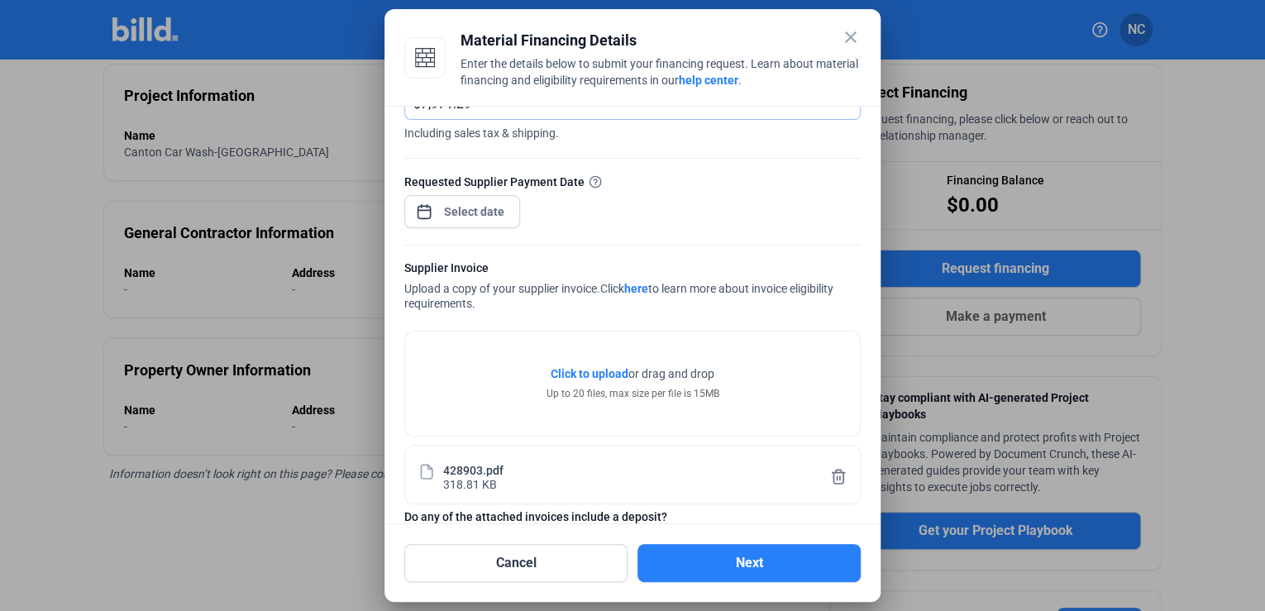
scroll to position [196, 0]
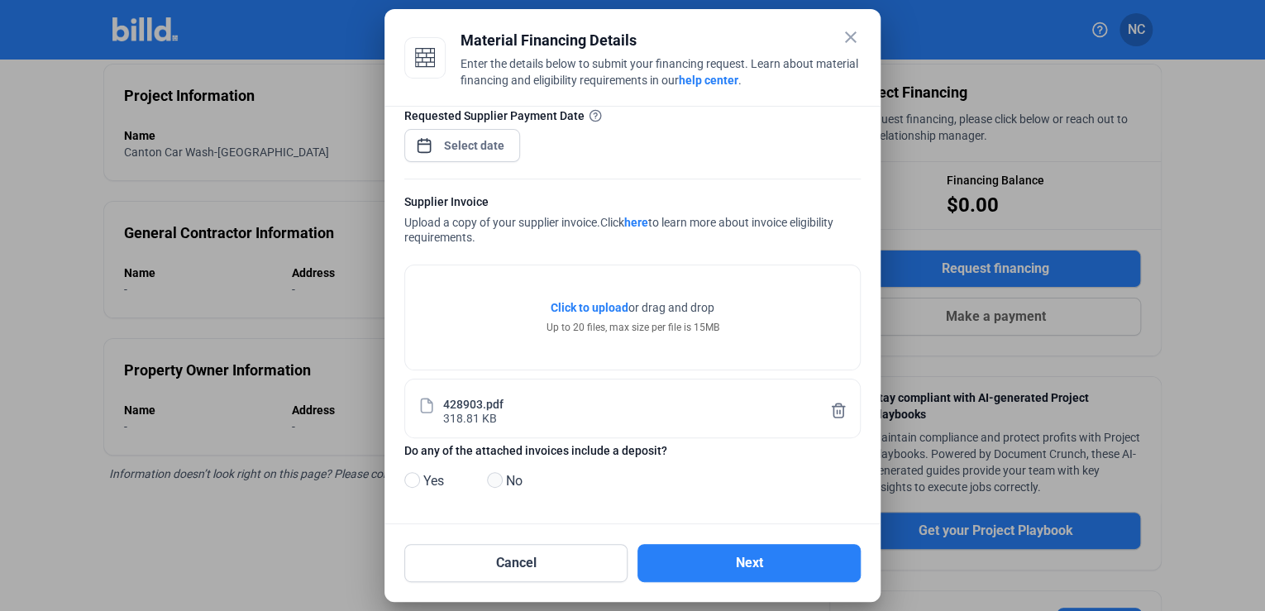
click at [494, 482] on span at bounding box center [495, 480] width 16 height 16
click at [494, 482] on input "No" at bounding box center [493, 481] width 12 height 12
radio input "true"
click at [453, 141] on div "close Material Financing Details Enter the details below to submit your financi…" at bounding box center [632, 305] width 1265 height 611
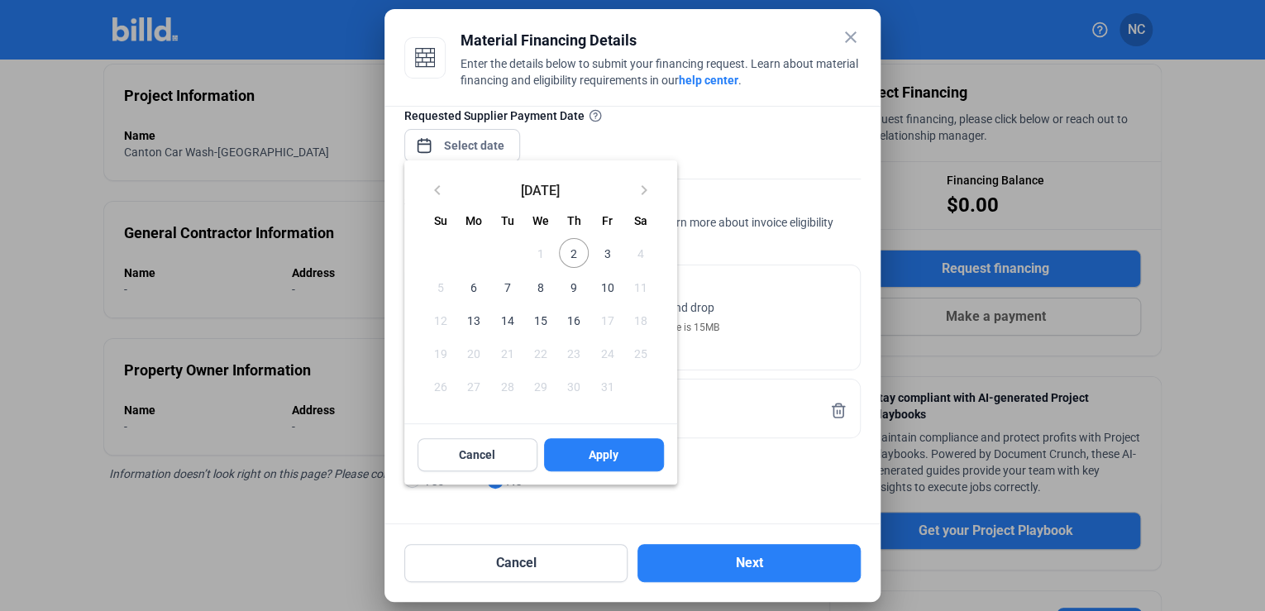
click at [569, 253] on span "2" at bounding box center [574, 253] width 30 height 30
click at [582, 450] on button "Apply" at bounding box center [604, 454] width 120 height 33
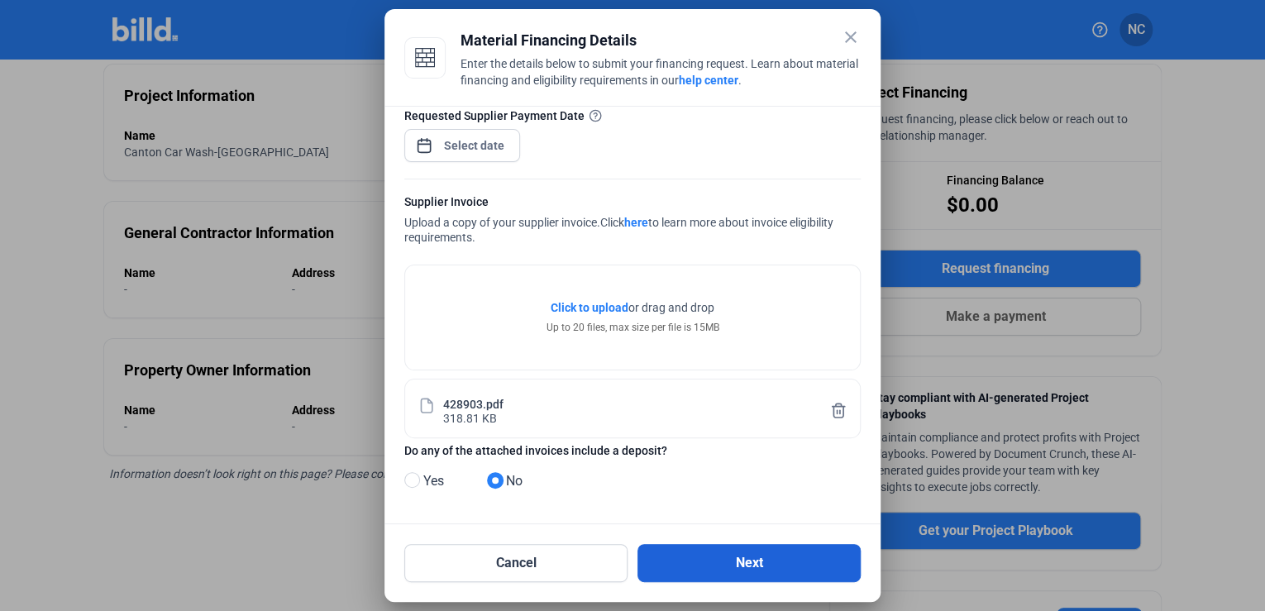
click at [766, 557] on button "Next" at bounding box center [749, 563] width 223 height 38
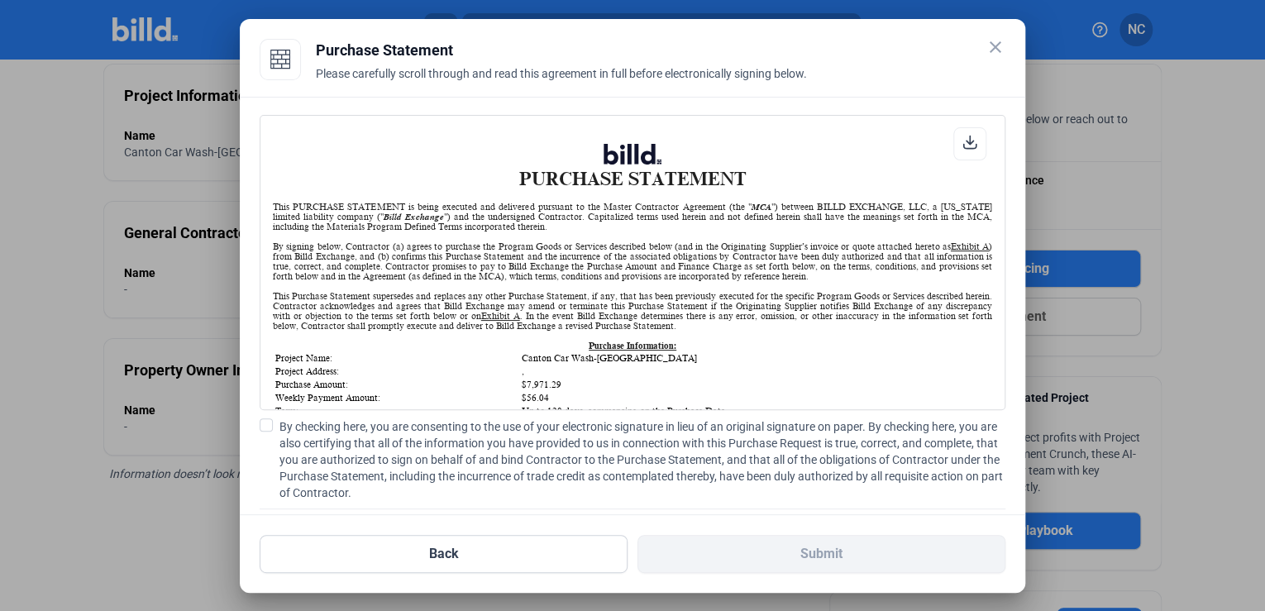
scroll to position [0, 0]
click at [270, 420] on span at bounding box center [266, 424] width 13 height 13
click at [0, 0] on input "By checking here, you are consenting to the use of your electronic signature in…" at bounding box center [0, 0] width 0 height 0
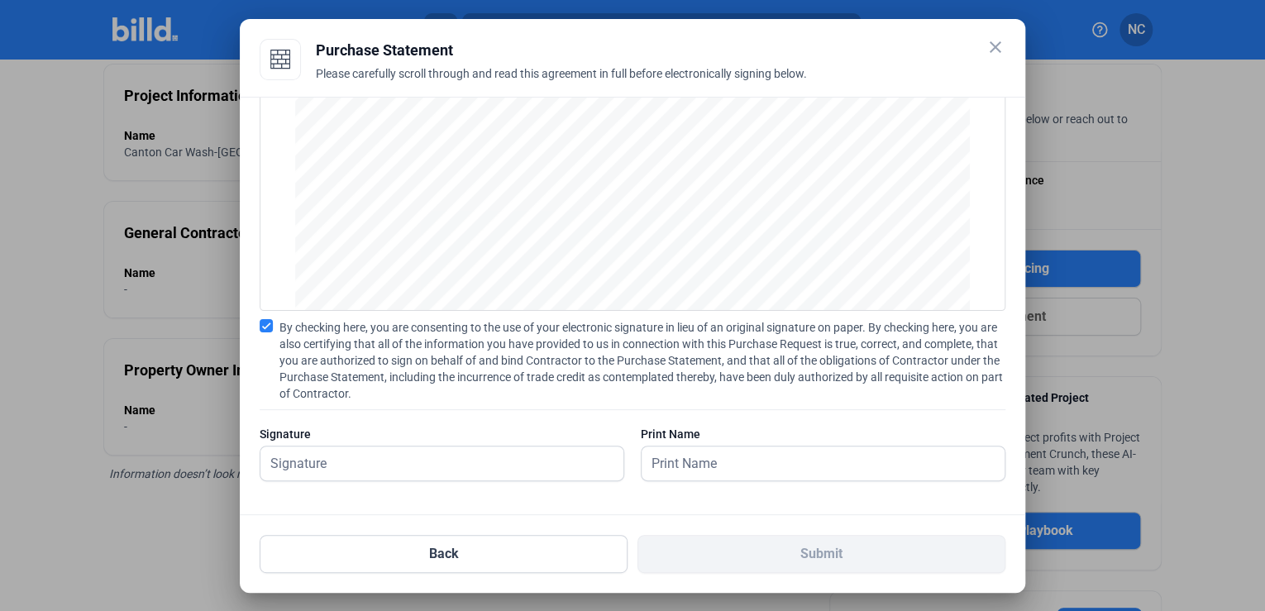
scroll to position [102, 0]
click at [361, 460] on input "text" at bounding box center [442, 461] width 363 height 34
type input "Brandon O'Connor"
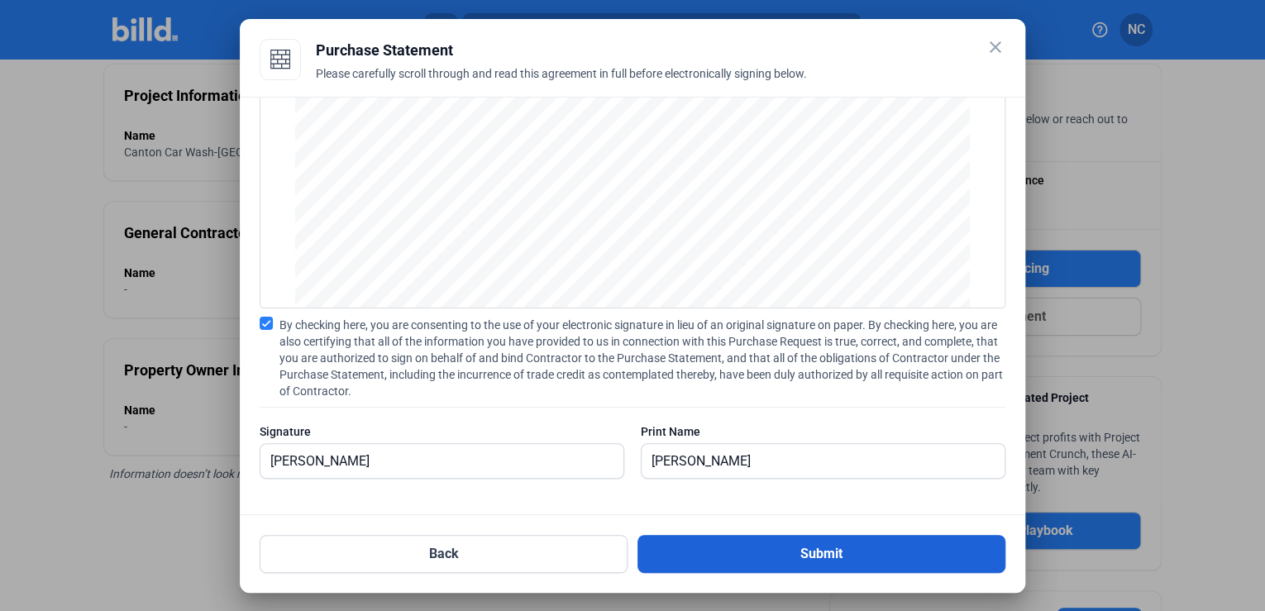
click at [734, 547] on button "Submit" at bounding box center [822, 554] width 368 height 38
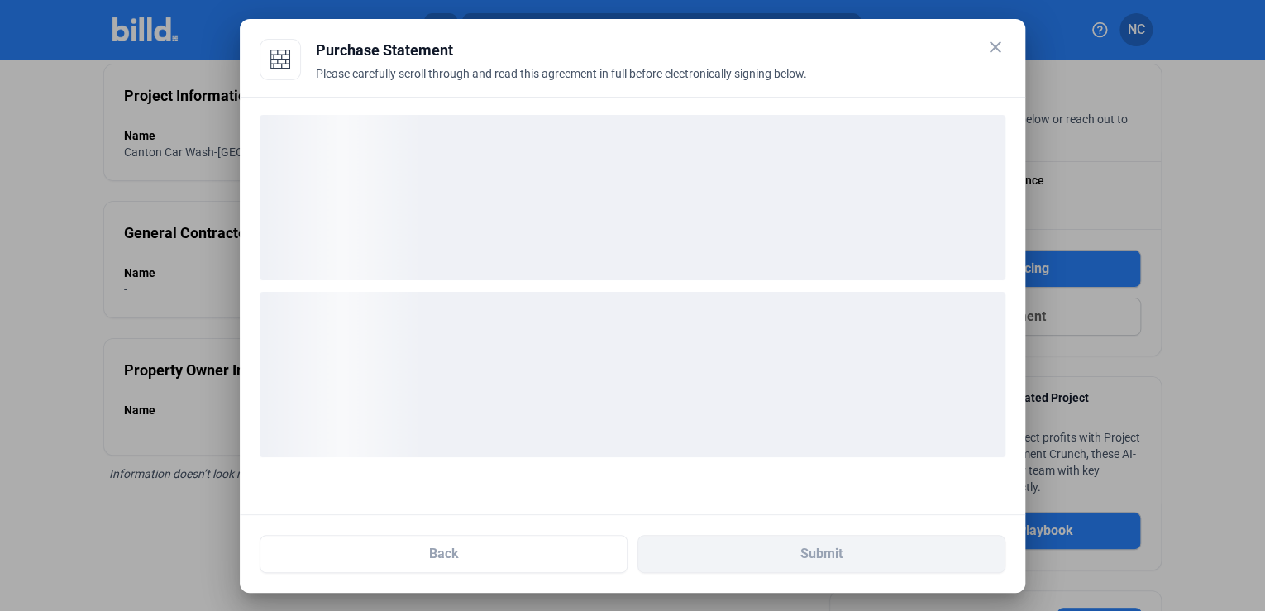
scroll to position [0, 0]
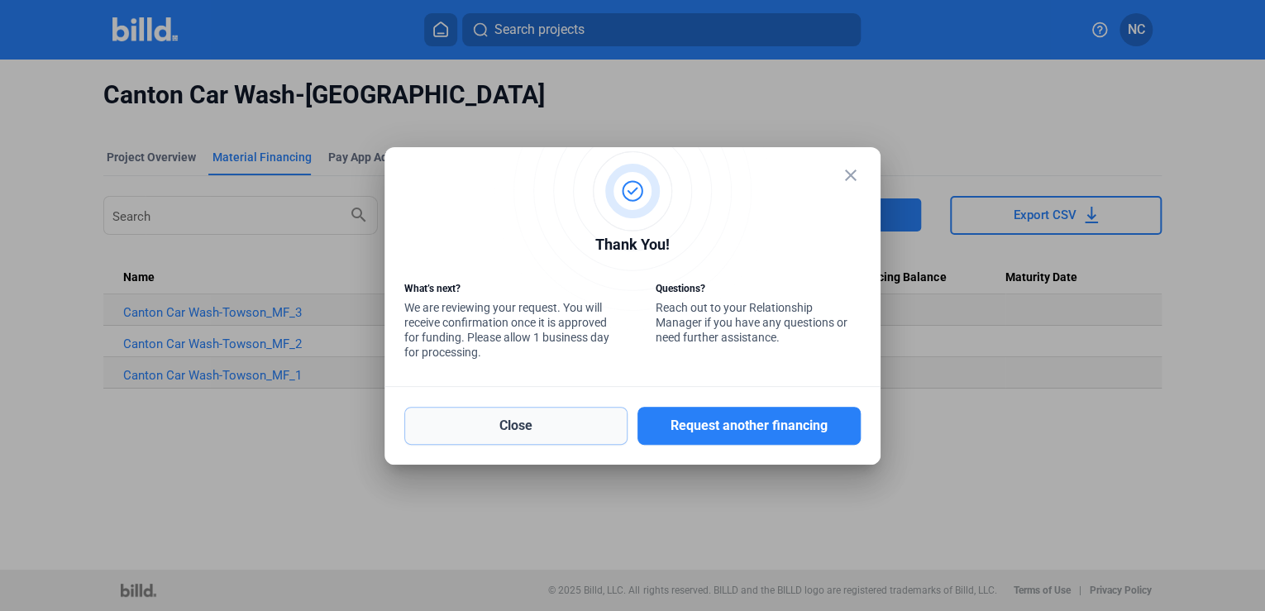
click at [590, 430] on button "Close" at bounding box center [515, 426] width 223 height 38
